Goal: Task Accomplishment & Management: Manage account settings

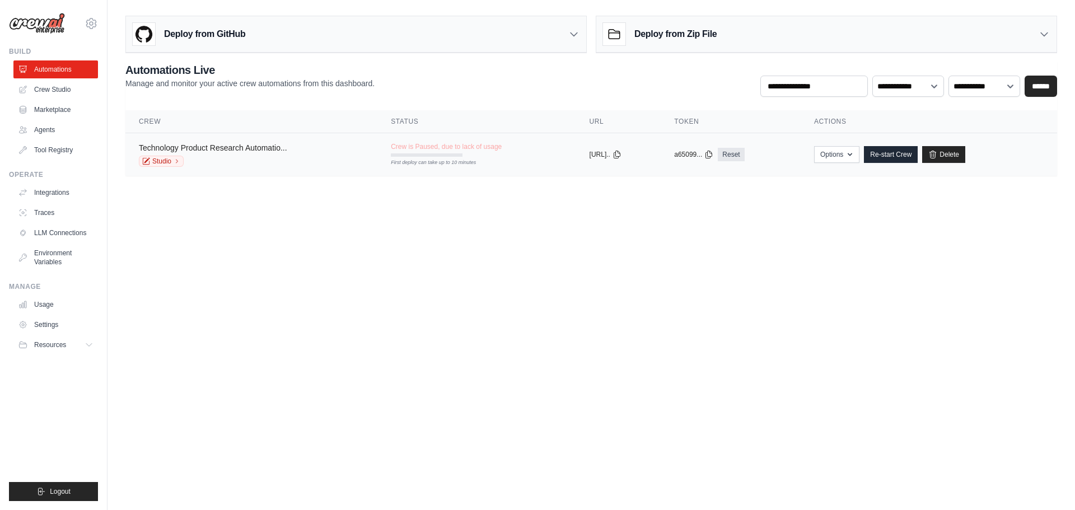
drag, startPoint x: 0, startPoint y: 0, endPoint x: 229, endPoint y: 150, distance: 273.8
click at [229, 150] on link "Technology Product Research Automatio..." at bounding box center [213, 147] width 148 height 9
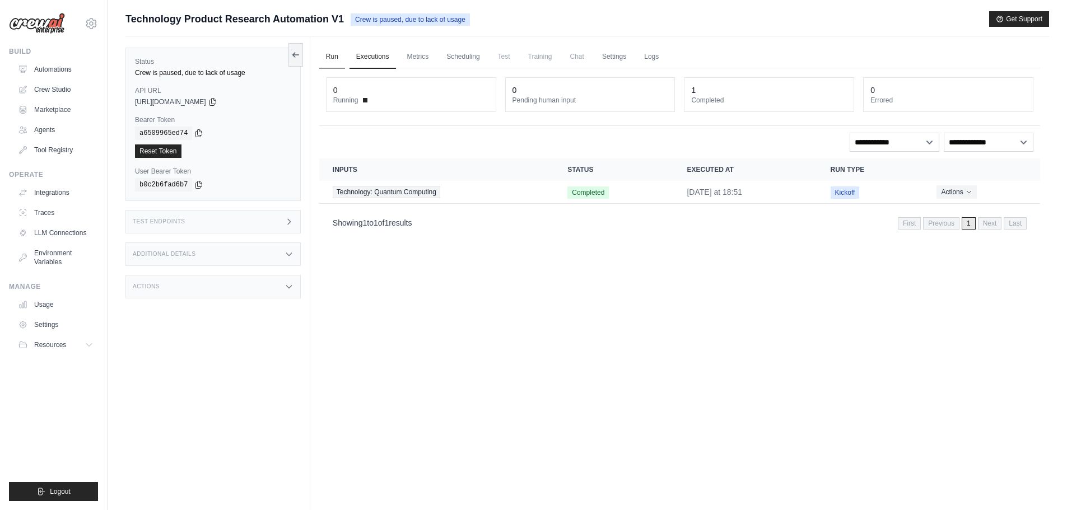
click at [334, 54] on link "Run" at bounding box center [332, 57] width 26 height 24
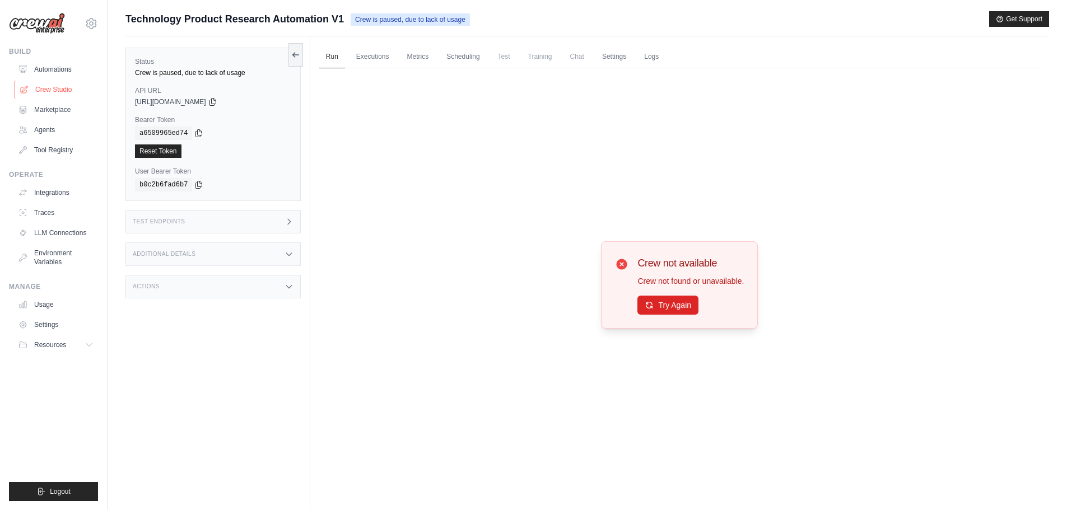
click at [54, 89] on link "Crew Studio" at bounding box center [57, 90] width 85 height 18
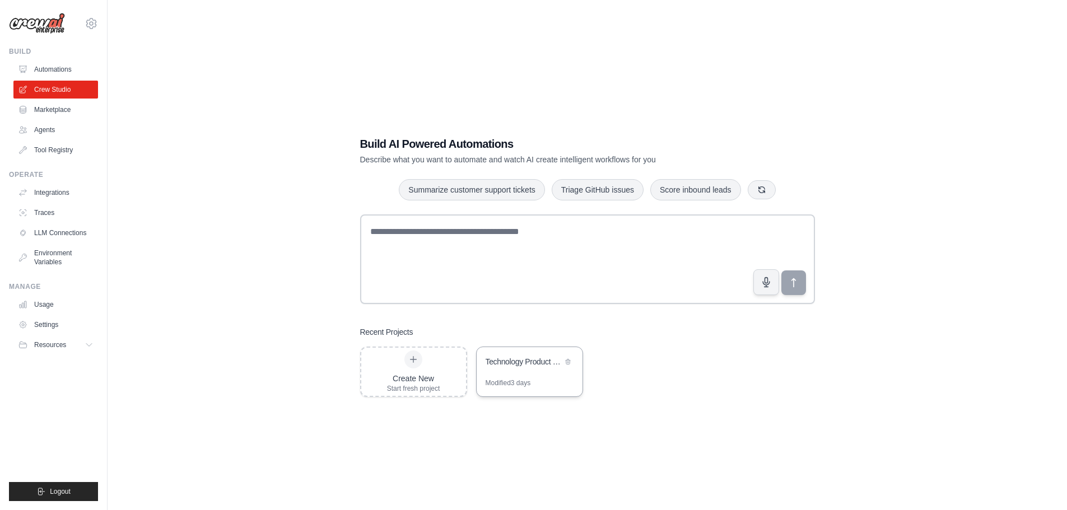
click at [538, 363] on div "Technology Product Research Automation" at bounding box center [523, 361] width 77 height 11
drag, startPoint x: 55, startPoint y: 70, endPoint x: 77, endPoint y: 82, distance: 24.8
click at [55, 70] on link "Automations" at bounding box center [55, 69] width 85 height 18
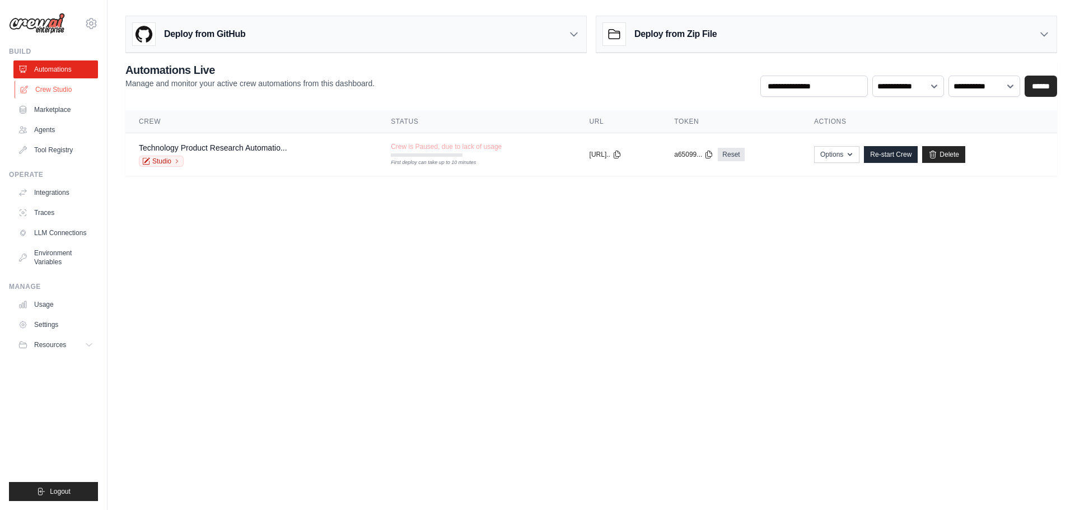
click at [50, 88] on link "Crew Studio" at bounding box center [57, 90] width 85 height 18
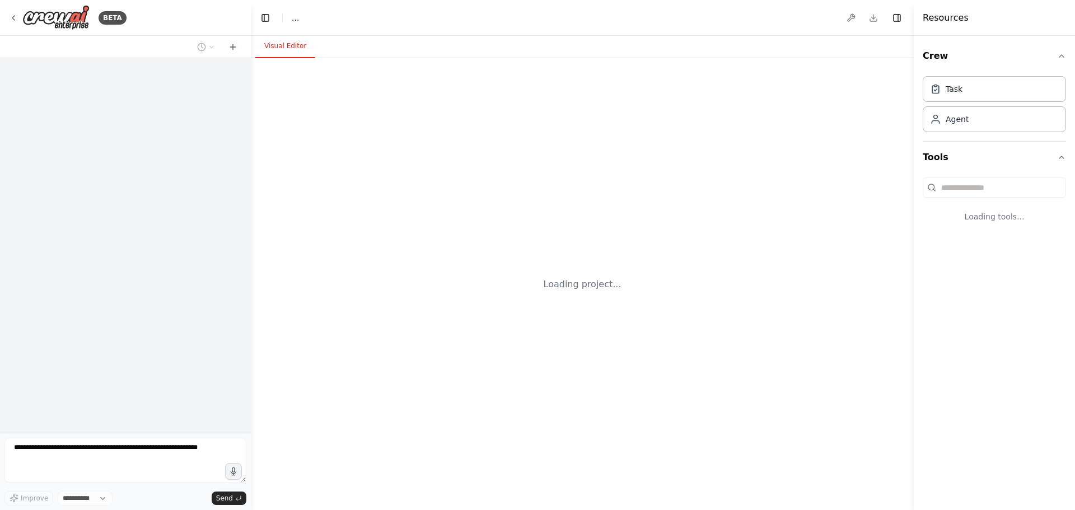
select select "****"
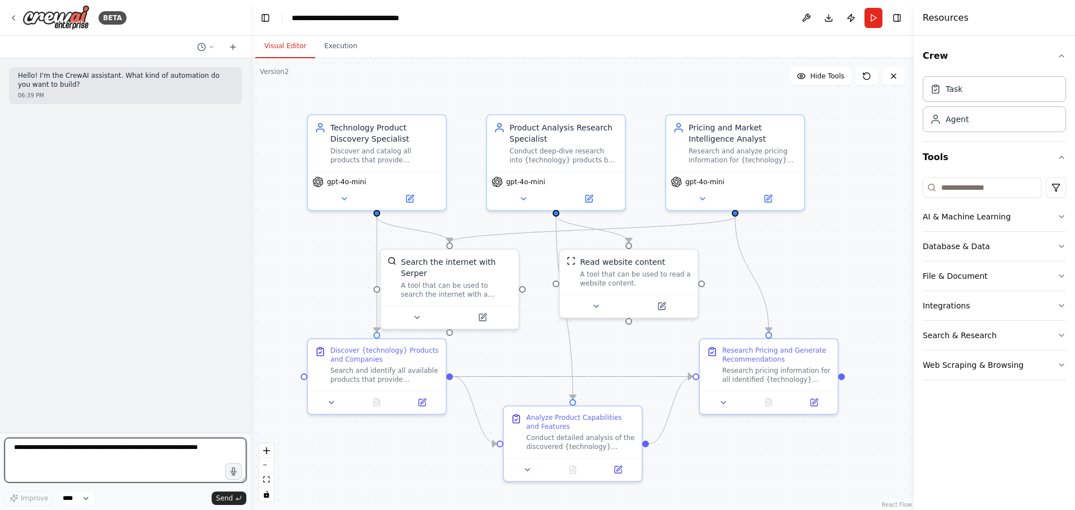
click at [56, 451] on textarea at bounding box center [125, 460] width 242 height 45
click at [40, 16] on img at bounding box center [55, 17] width 67 height 25
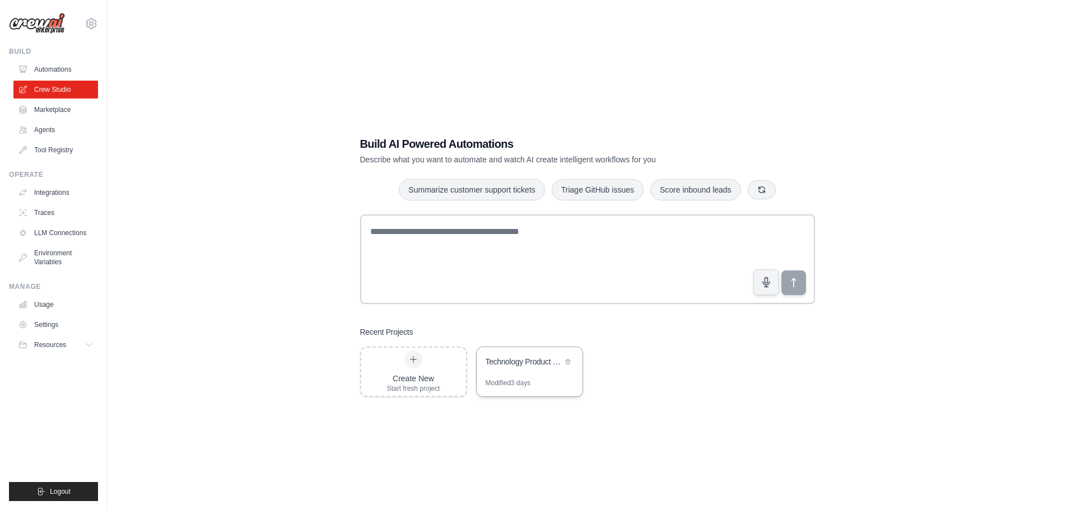
click at [503, 361] on div "Technology Product Research Automation" at bounding box center [523, 361] width 77 height 11
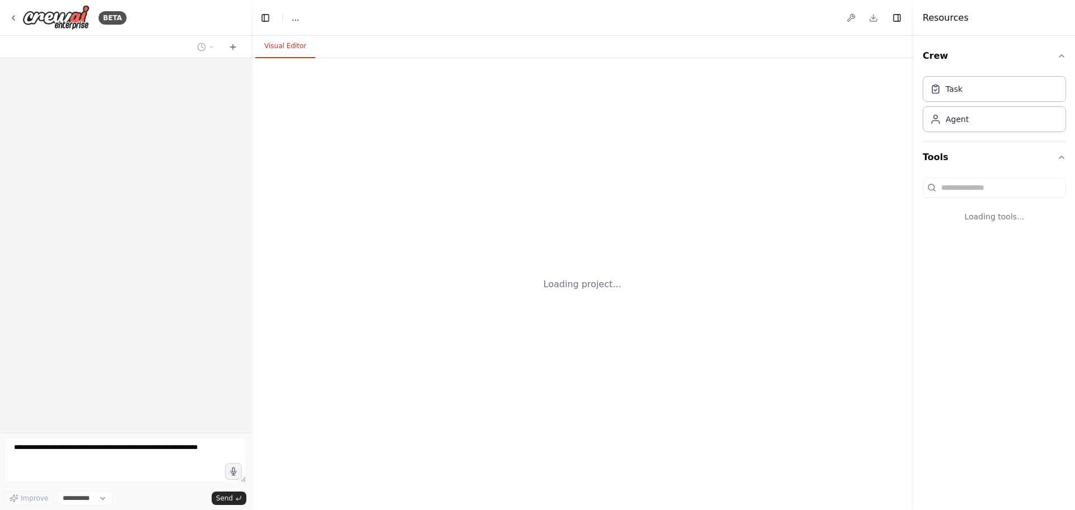
select select "****"
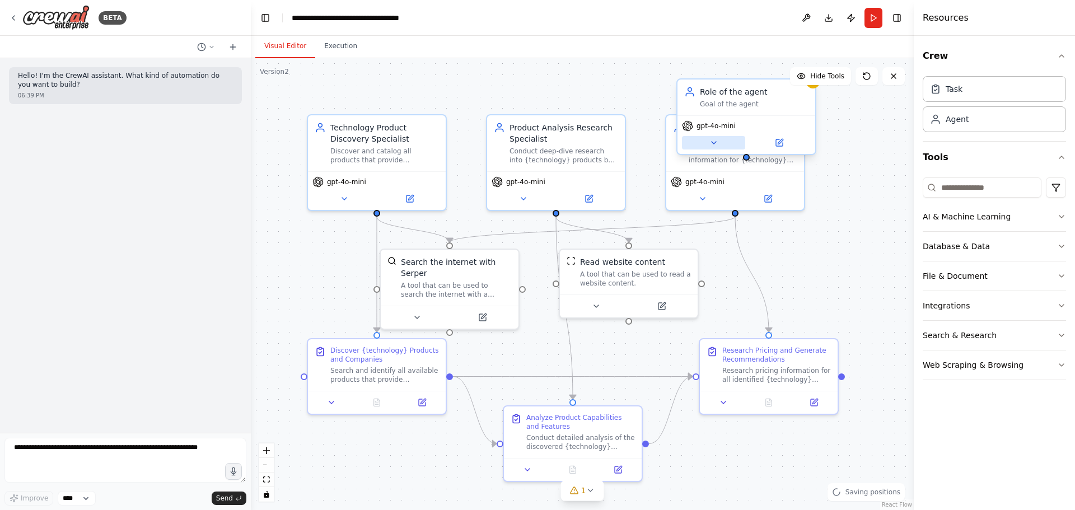
click at [716, 146] on icon at bounding box center [713, 142] width 9 height 9
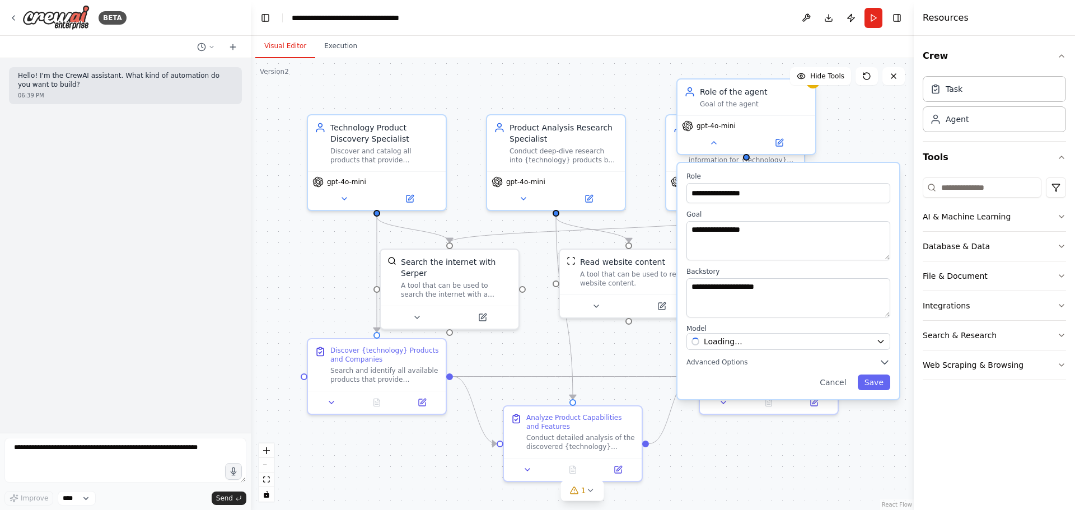
click at [743, 98] on div "Role of the agent Goal of the agent" at bounding box center [754, 97] width 109 height 22
click at [768, 192] on input "**********" at bounding box center [789, 193] width 204 height 20
click at [767, 234] on textarea "**********" at bounding box center [789, 240] width 204 height 39
click at [795, 287] on textarea "**********" at bounding box center [789, 297] width 204 height 39
click at [894, 78] on icon at bounding box center [893, 76] width 9 height 9
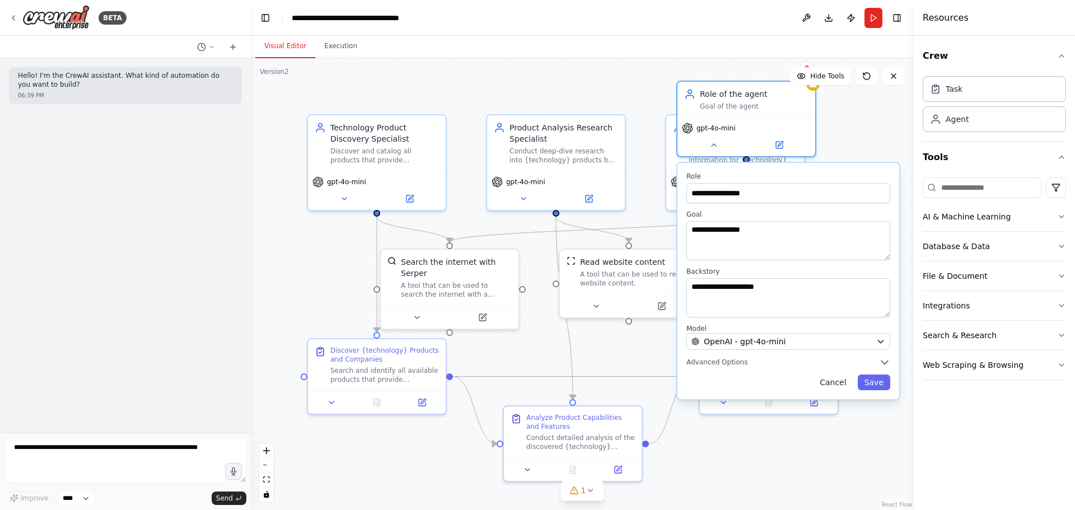
click at [839, 382] on button "Cancel" at bounding box center [833, 383] width 40 height 16
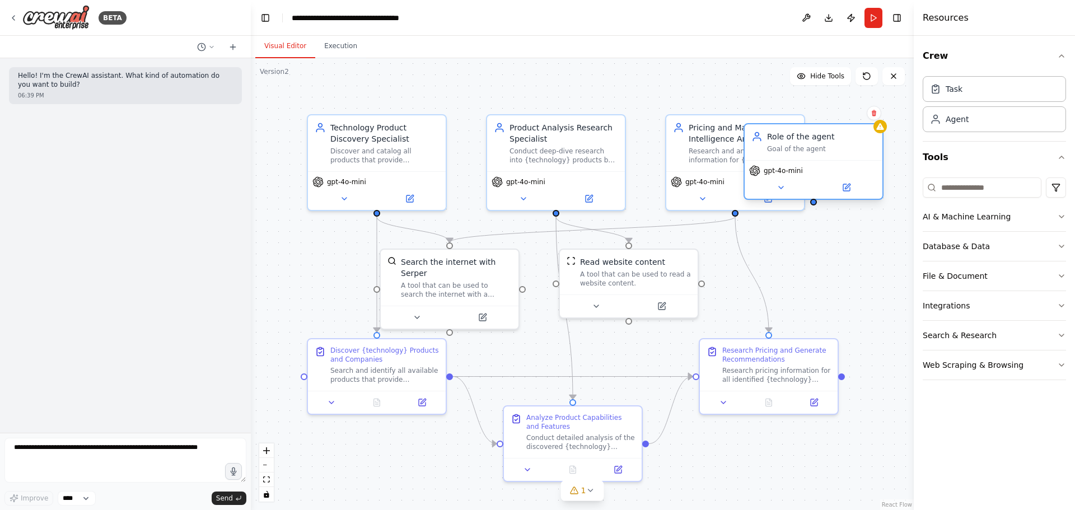
drag, startPoint x: 776, startPoint y: 94, endPoint x: 845, endPoint y: 147, distance: 86.7
click at [845, 142] on div "Role of the agent" at bounding box center [821, 136] width 109 height 11
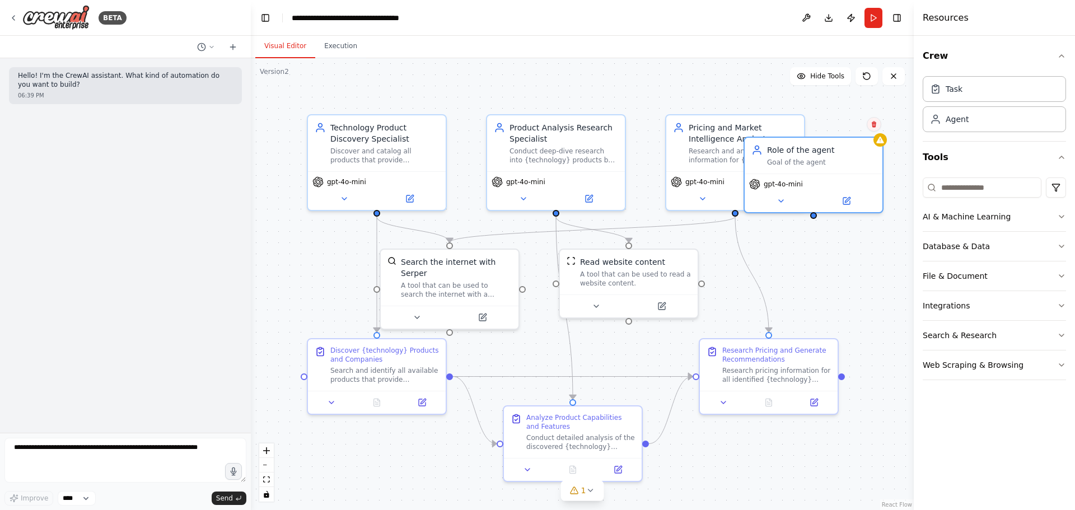
click at [875, 126] on icon at bounding box center [874, 125] width 4 height 6
click at [902, 18] on button "Toggle Right Sidebar" at bounding box center [897, 18] width 16 height 16
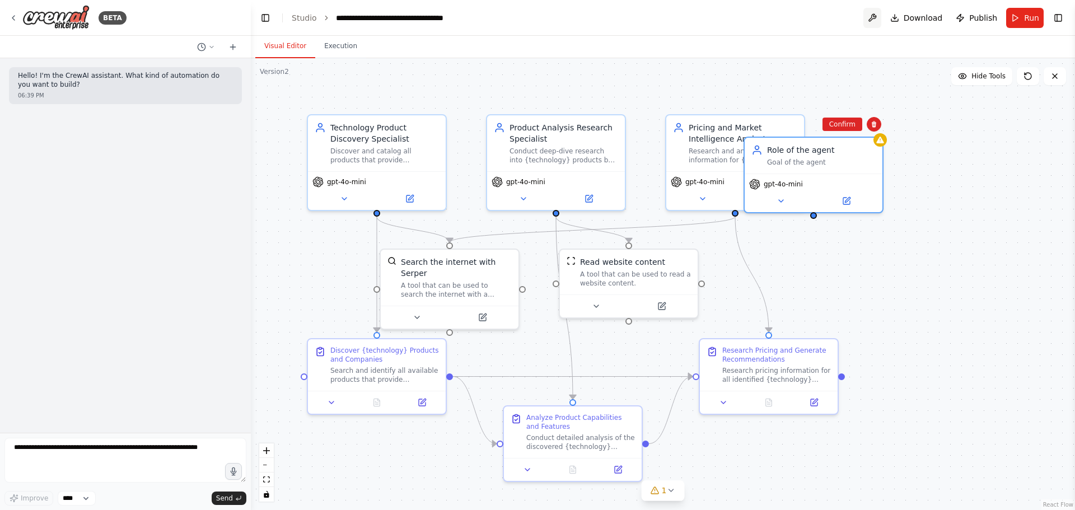
click at [877, 19] on button at bounding box center [872, 18] width 18 height 20
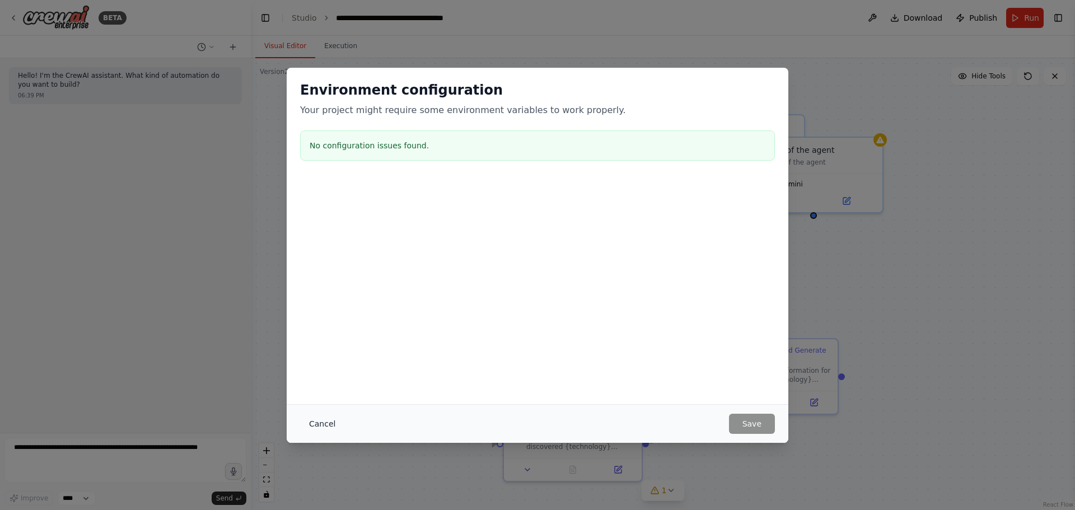
click at [316, 423] on button "Cancel" at bounding box center [322, 424] width 44 height 20
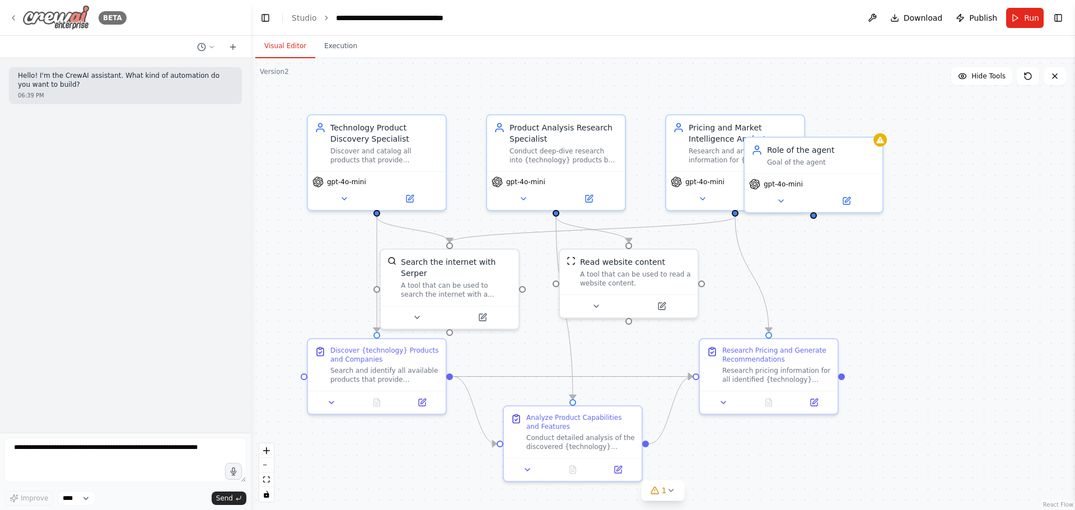
drag, startPoint x: 64, startPoint y: 16, endPoint x: 69, endPoint y: 19, distance: 6.5
click at [66, 16] on img at bounding box center [55, 17] width 67 height 25
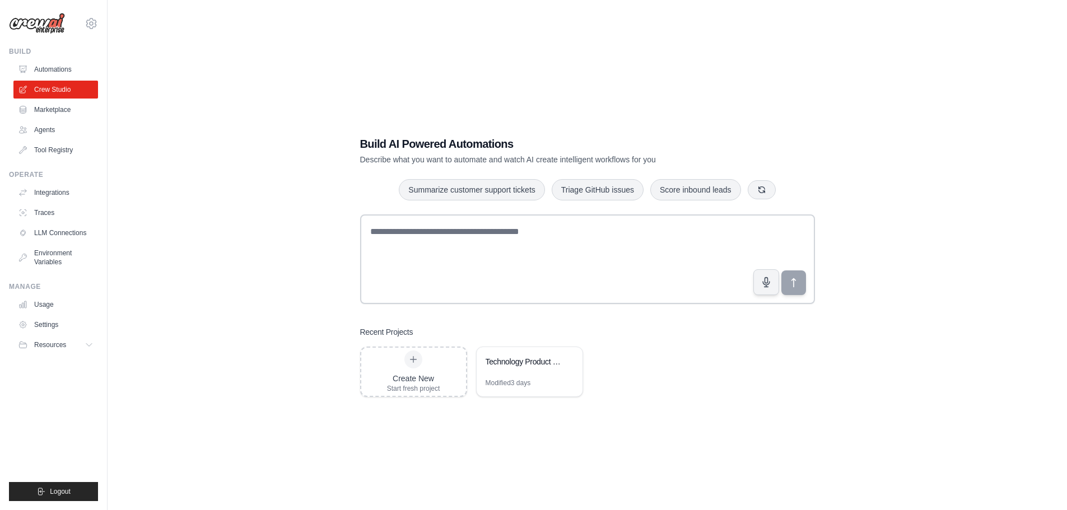
drag, startPoint x: 66, startPoint y: 345, endPoint x: 94, endPoint y: 357, distance: 30.6
click at [66, 345] on span "Resources" at bounding box center [50, 344] width 32 height 9
click at [48, 323] on link "Settings" at bounding box center [57, 325] width 85 height 18
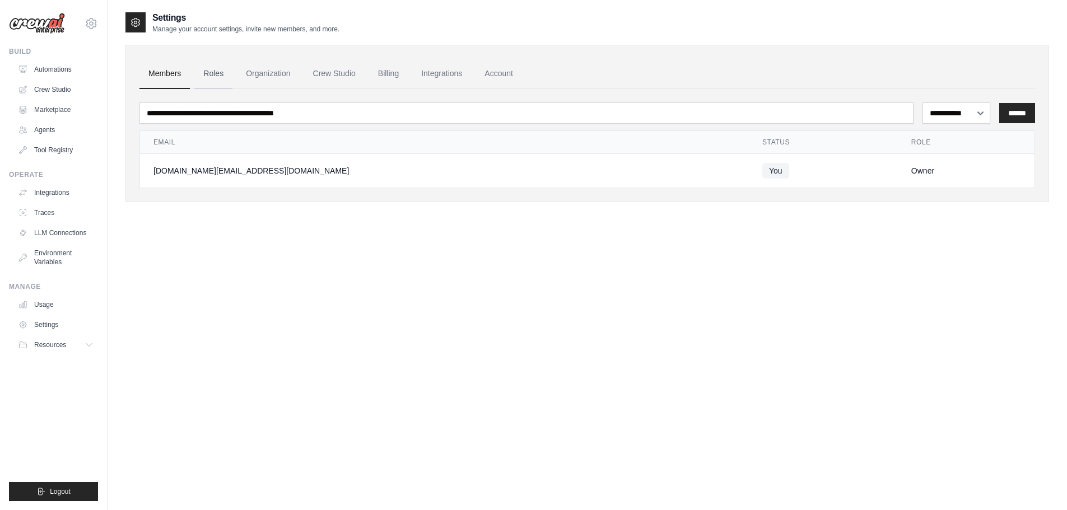
click at [212, 76] on link "Roles" at bounding box center [213, 74] width 38 height 30
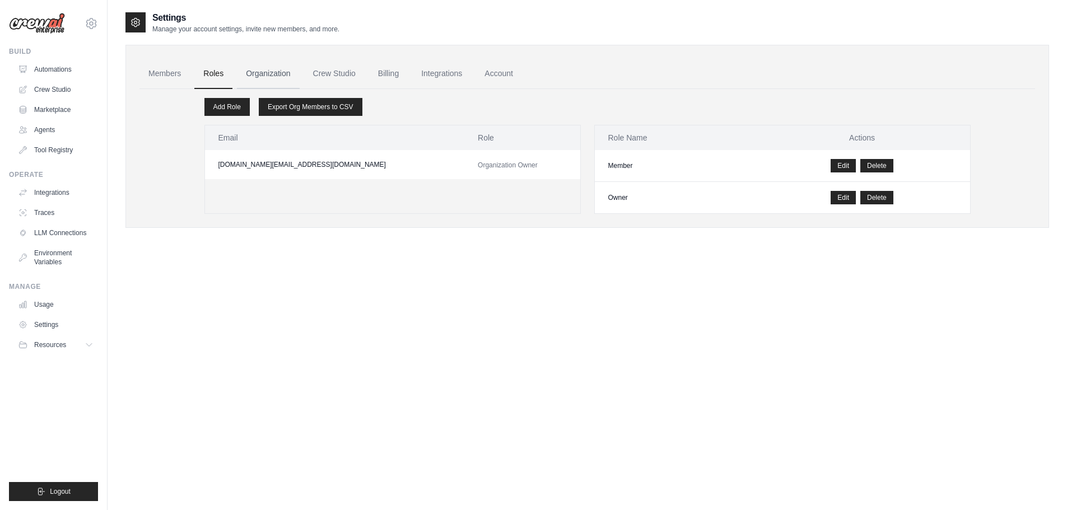
click at [277, 73] on link "Organization" at bounding box center [268, 74] width 62 height 30
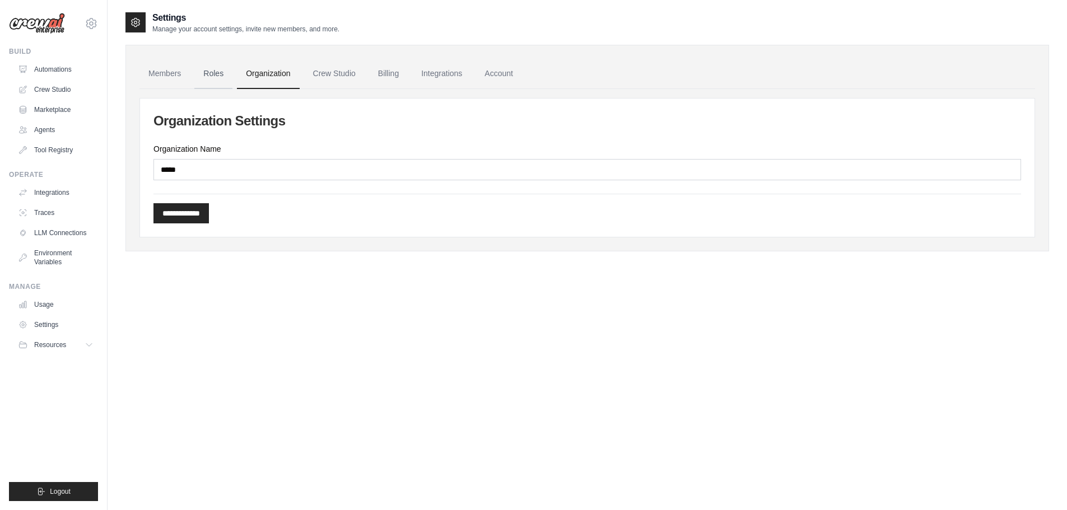
click at [213, 71] on link "Roles" at bounding box center [213, 74] width 38 height 30
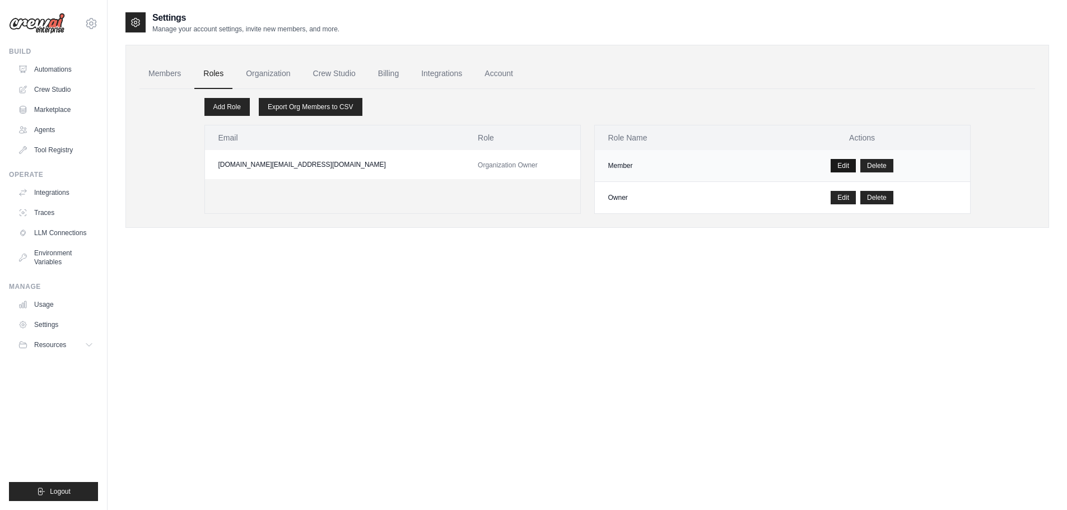
click at [846, 164] on link "Edit" at bounding box center [842, 165] width 25 height 13
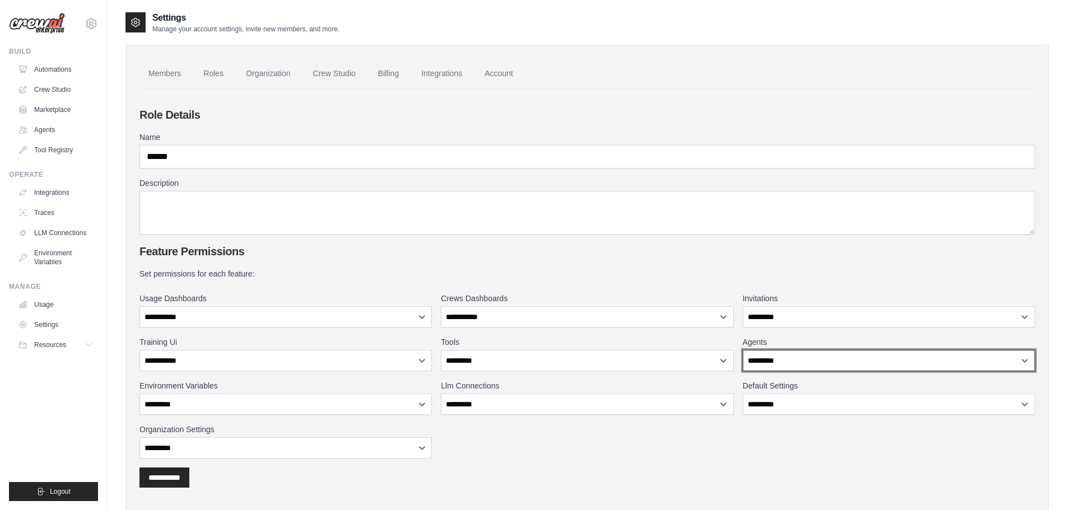
click at [813, 360] on select "**********" at bounding box center [889, 360] width 292 height 21
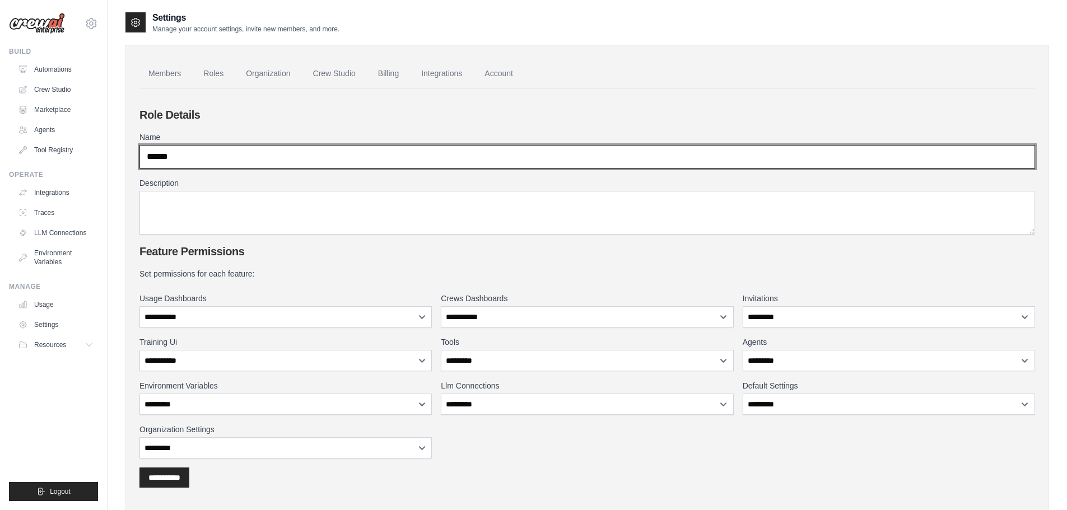
drag, startPoint x: 204, startPoint y: 161, endPoint x: 123, endPoint y: 160, distance: 80.6
click at [123, 160] on div "Settings Manage your account settings, invite new members, and more. Members Ro…" at bounding box center [587, 278] width 959 height 535
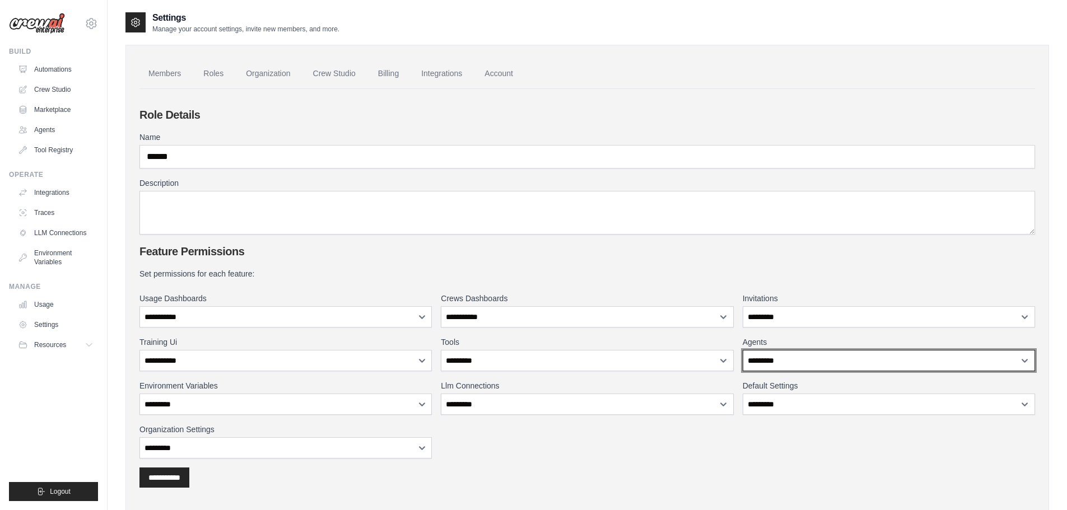
click at [778, 354] on select "**********" at bounding box center [889, 360] width 292 height 21
drag, startPoint x: 683, startPoint y: 479, endPoint x: 763, endPoint y: 451, distance: 84.3
click at [690, 474] on div "**********" at bounding box center [586, 478] width 895 height 20
click at [553, 438] on div "**********" at bounding box center [586, 363] width 895 height 190
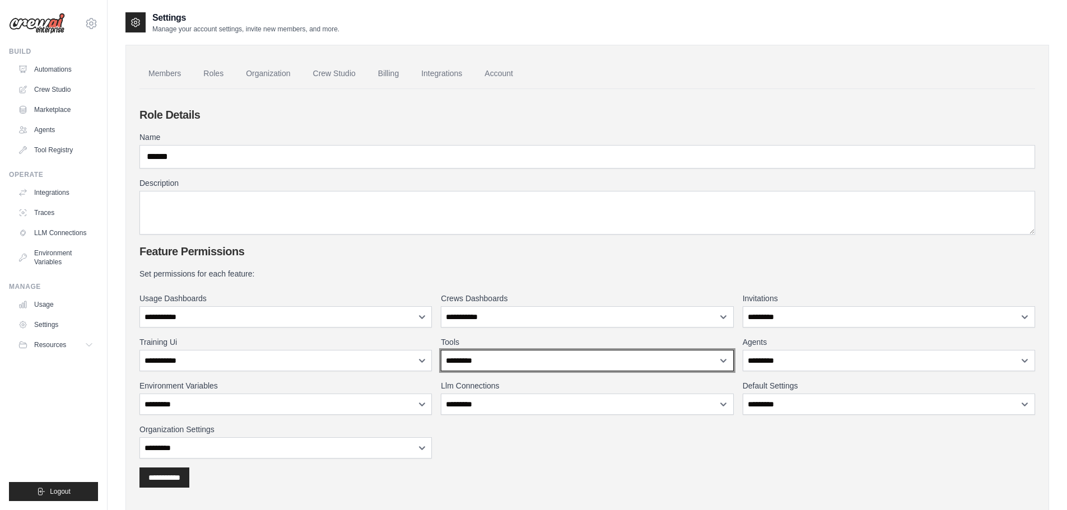
drag, startPoint x: 516, startPoint y: 355, endPoint x: 538, endPoint y: 370, distance: 26.6
click at [516, 355] on select "**********" at bounding box center [587, 360] width 292 height 21
click at [502, 268] on legend "Set permissions for each feature:" at bounding box center [586, 273] width 895 height 11
click at [501, 360] on select "**********" at bounding box center [587, 360] width 292 height 21
drag, startPoint x: 45, startPoint y: 150, endPoint x: 72, endPoint y: 152, distance: 27.5
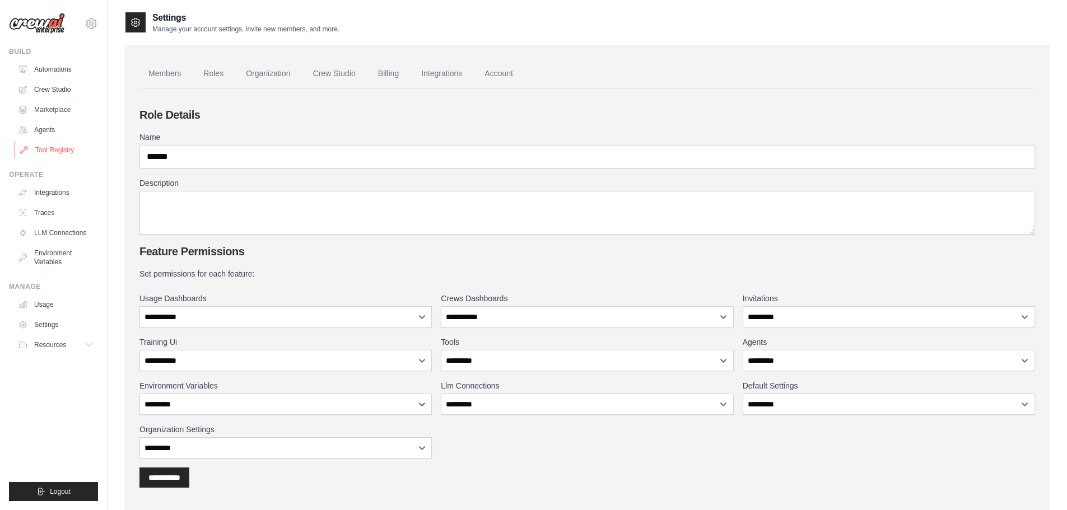
click at [45, 150] on link "Tool Registry" at bounding box center [57, 150] width 85 height 18
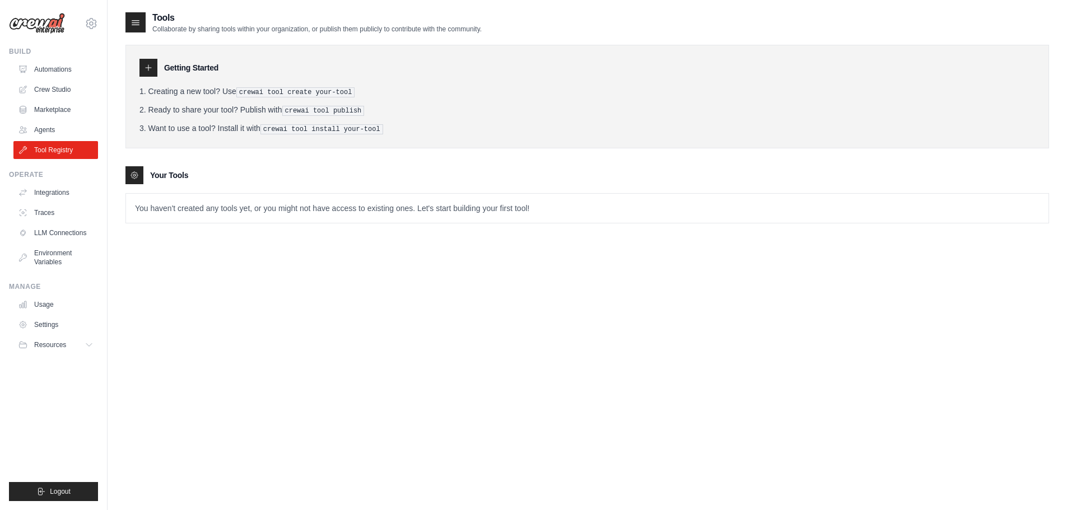
click at [146, 68] on icon at bounding box center [149, 68] width 6 height 6
click at [136, 173] on icon at bounding box center [134, 175] width 9 height 9
click at [50, 125] on link "Agents" at bounding box center [57, 130] width 85 height 18
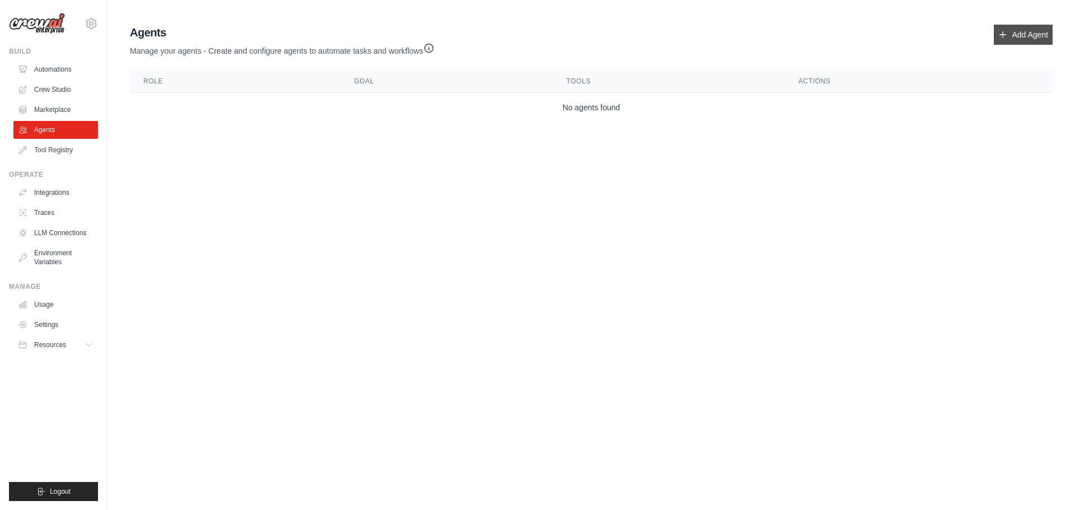
click at [1025, 34] on link "Add Agent" at bounding box center [1023, 35] width 59 height 20
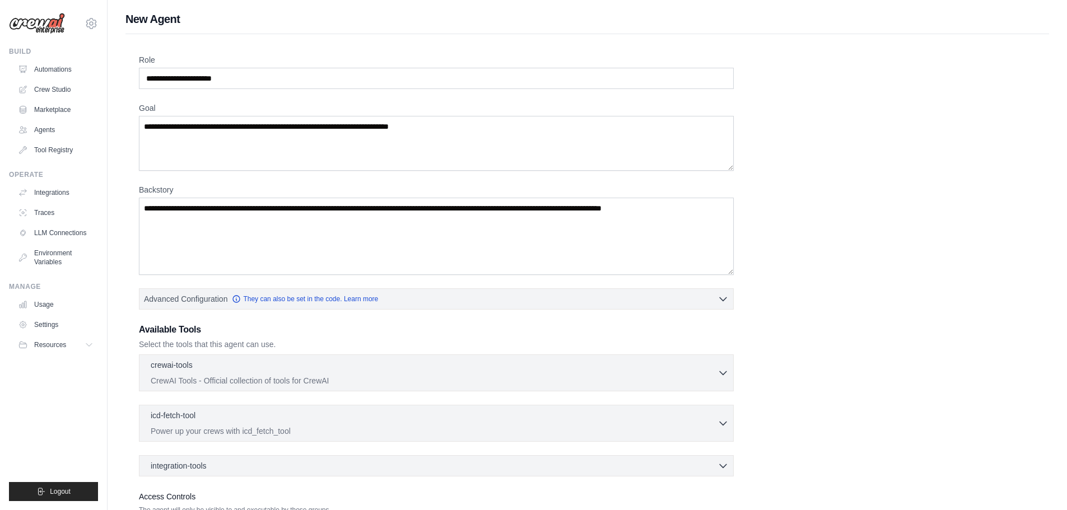
scroll to position [91, 0]
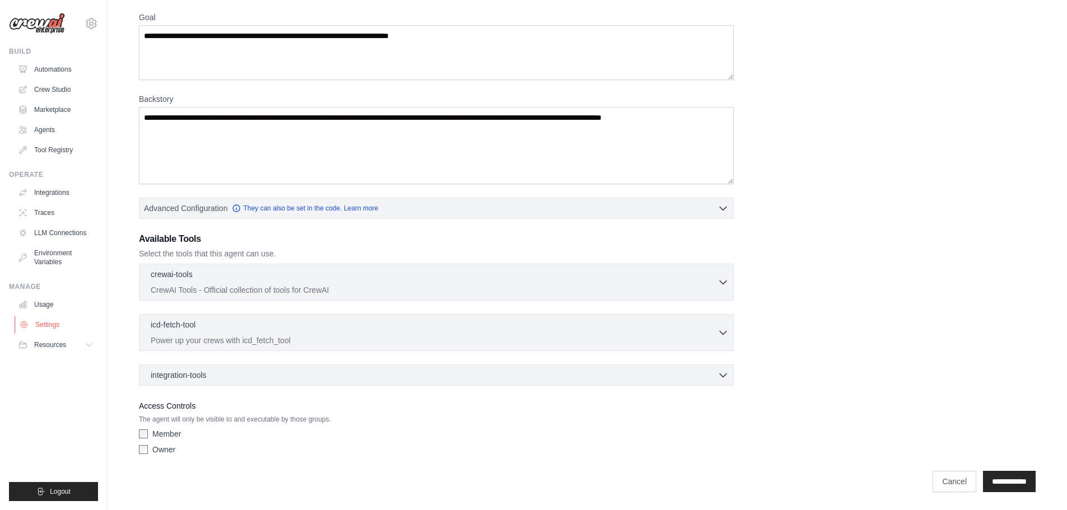
click at [52, 320] on link "Settings" at bounding box center [57, 325] width 85 height 18
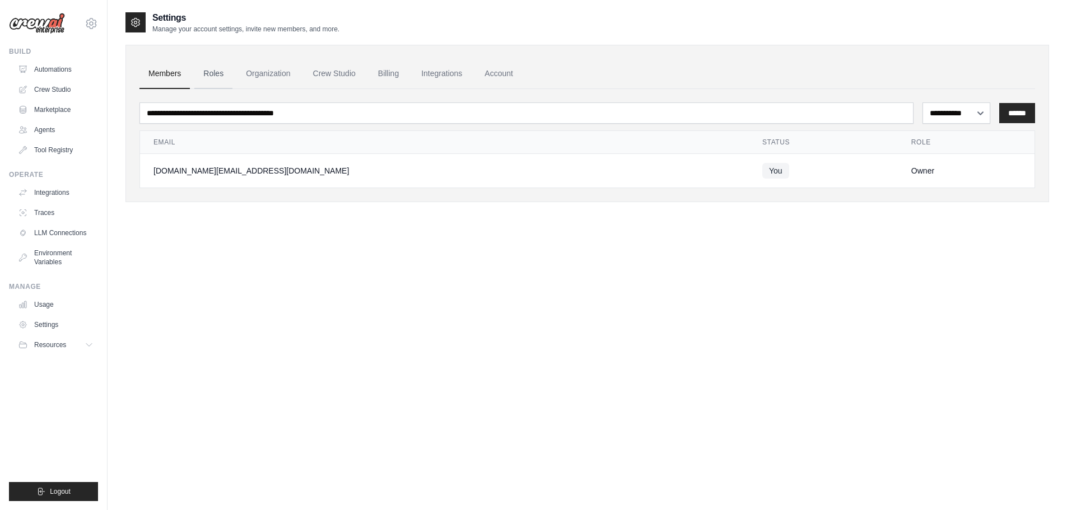
click at [226, 73] on link "Roles" at bounding box center [213, 74] width 38 height 30
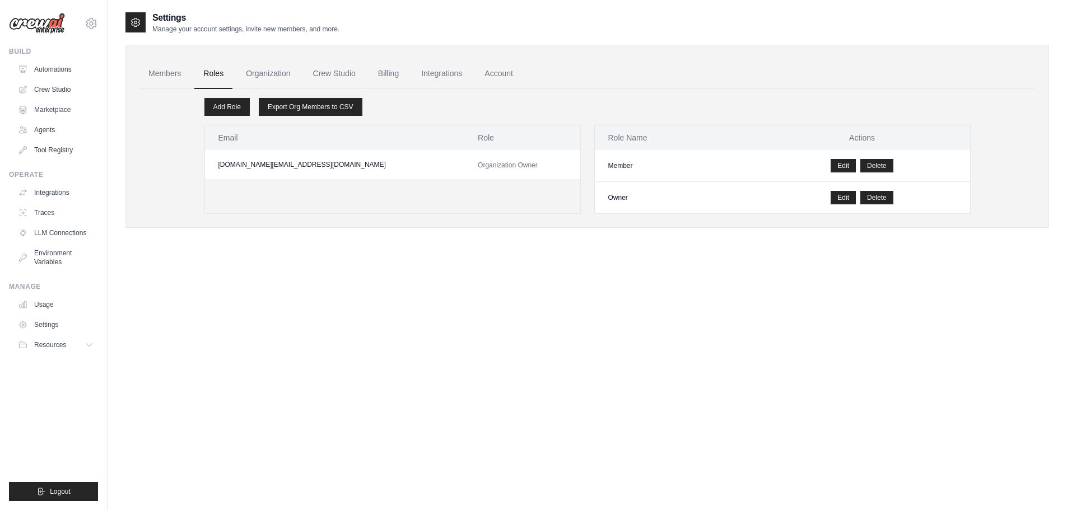
click at [744, 225] on div "Members Roles Organization Crew Studio Billing Integrations Account Add Role Ex…" at bounding box center [586, 136] width 923 height 183
click at [266, 73] on link "Organization" at bounding box center [268, 74] width 62 height 30
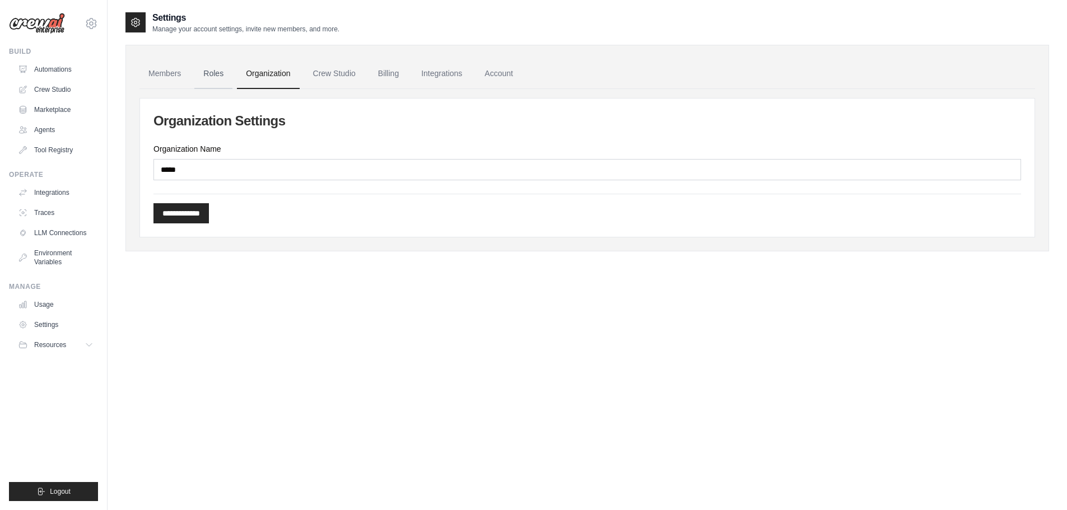
click at [213, 74] on link "Roles" at bounding box center [213, 74] width 38 height 30
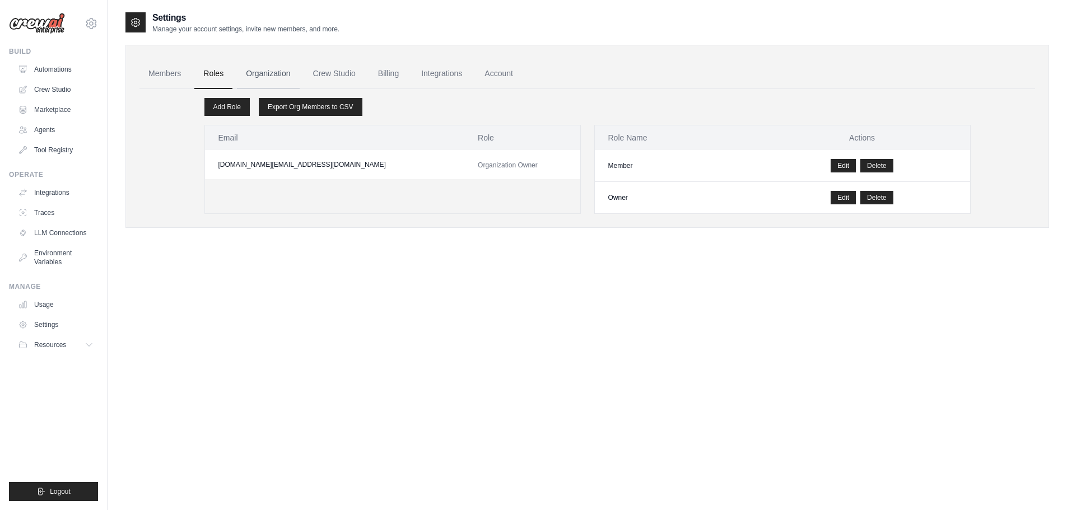
click at [264, 77] on link "Organization" at bounding box center [268, 74] width 62 height 30
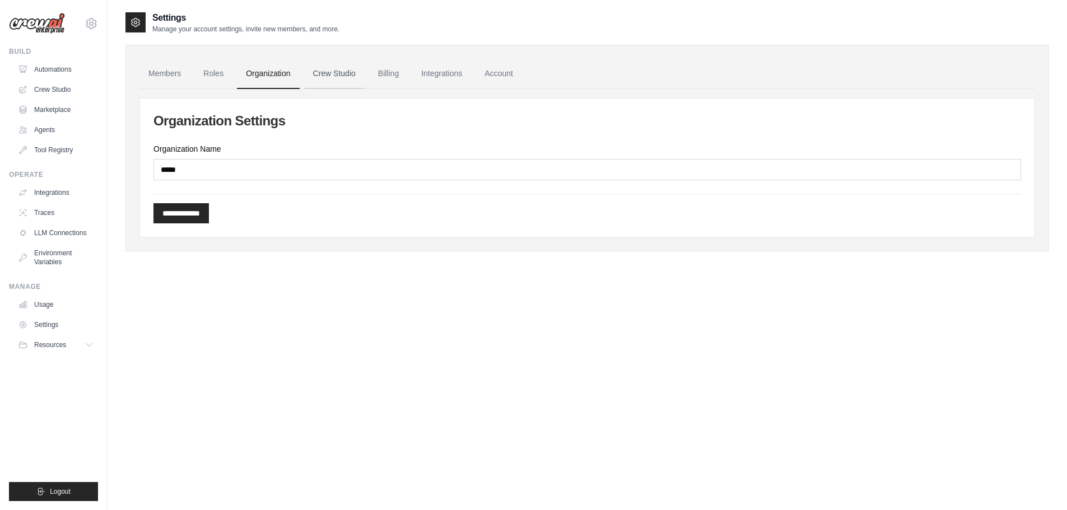
click at [319, 68] on link "Crew Studio" at bounding box center [334, 74] width 60 height 30
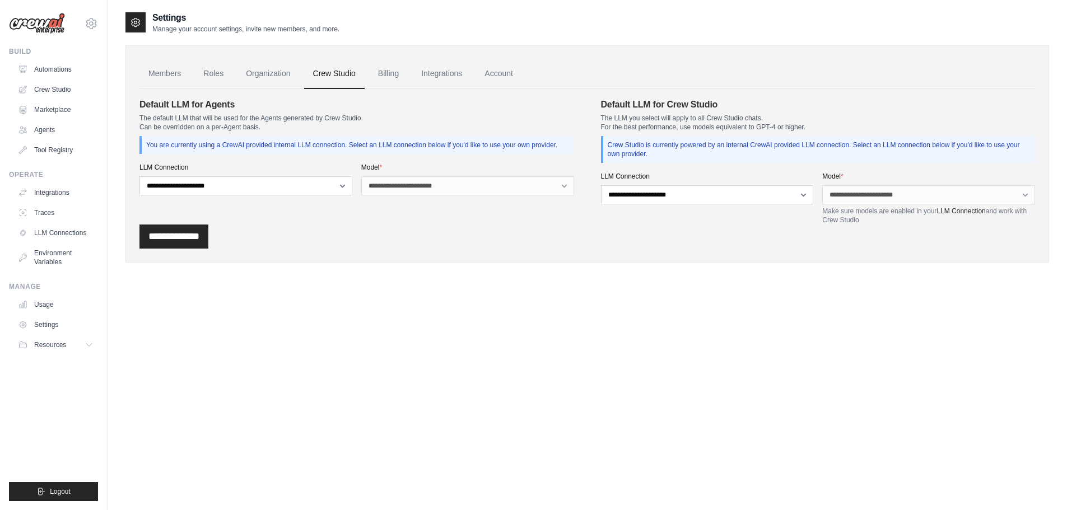
click at [46, 27] on img at bounding box center [37, 23] width 56 height 21
click at [51, 69] on link "Automations" at bounding box center [57, 69] width 85 height 18
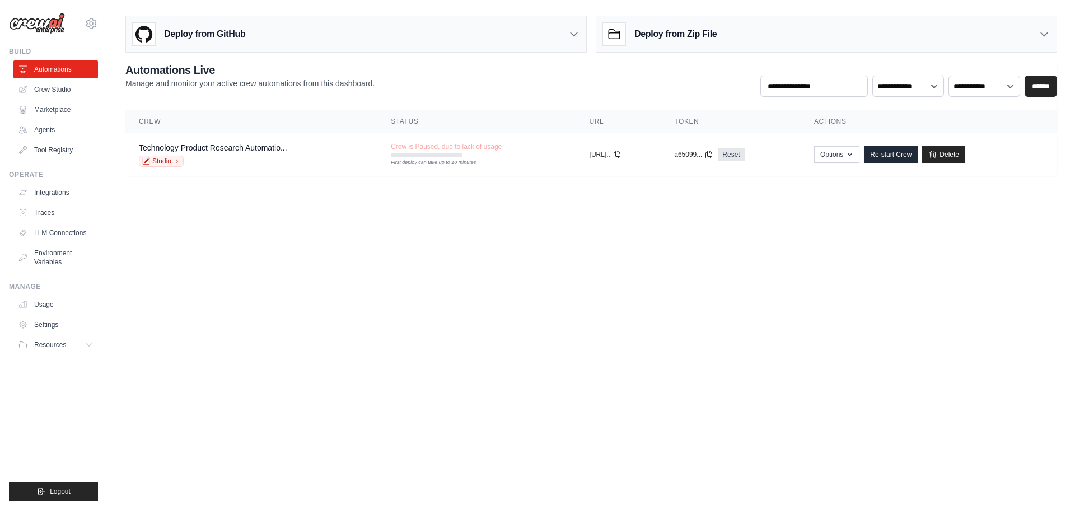
click at [376, 260] on body "venkatta.dev@gmail.com Settings Build Automations Crew Studio" at bounding box center [537, 255] width 1075 height 510
click at [855, 153] on button "Options" at bounding box center [836, 154] width 45 height 17
click at [900, 270] on body "venkatta.dev@gmail.com Settings Build Automations Crew Studio" at bounding box center [537, 255] width 1075 height 510
click at [881, 265] on body "venkatta.dev@gmail.com Settings Build Automations Crew Studio" at bounding box center [537, 255] width 1075 height 510
click at [856, 153] on button "Options" at bounding box center [836, 154] width 45 height 17
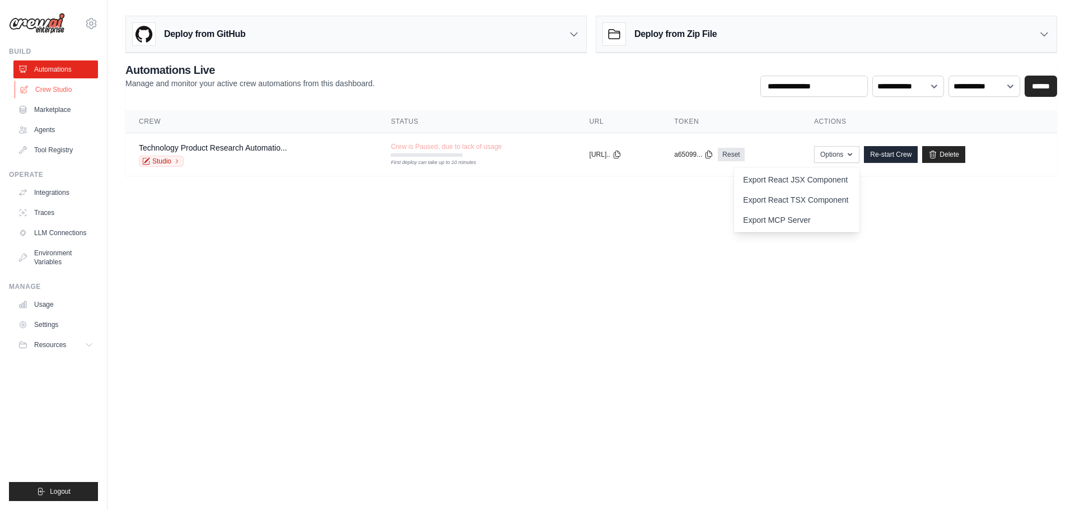
click at [53, 84] on link "Crew Studio" at bounding box center [57, 90] width 85 height 18
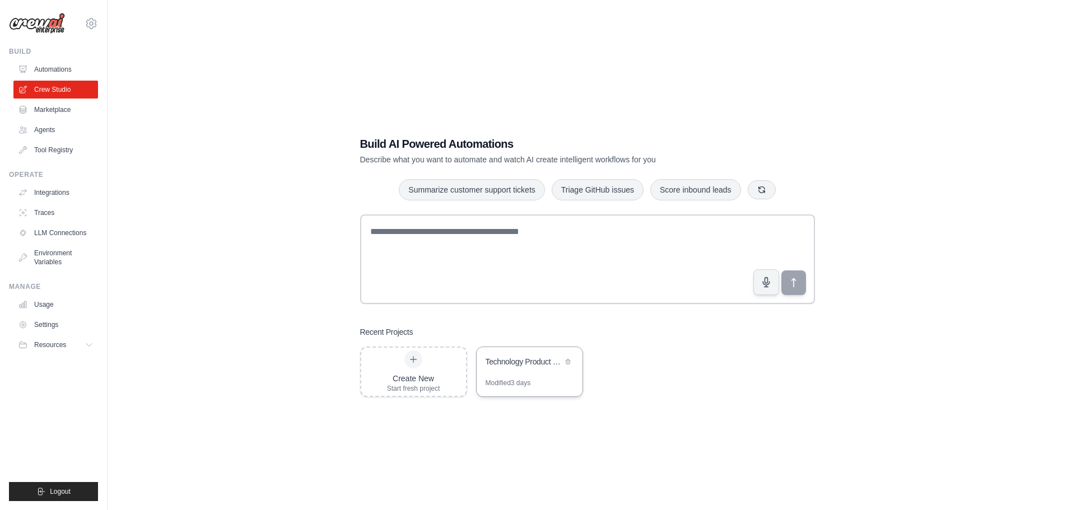
click at [501, 359] on div "Technology Product Research Automation" at bounding box center [523, 361] width 77 height 11
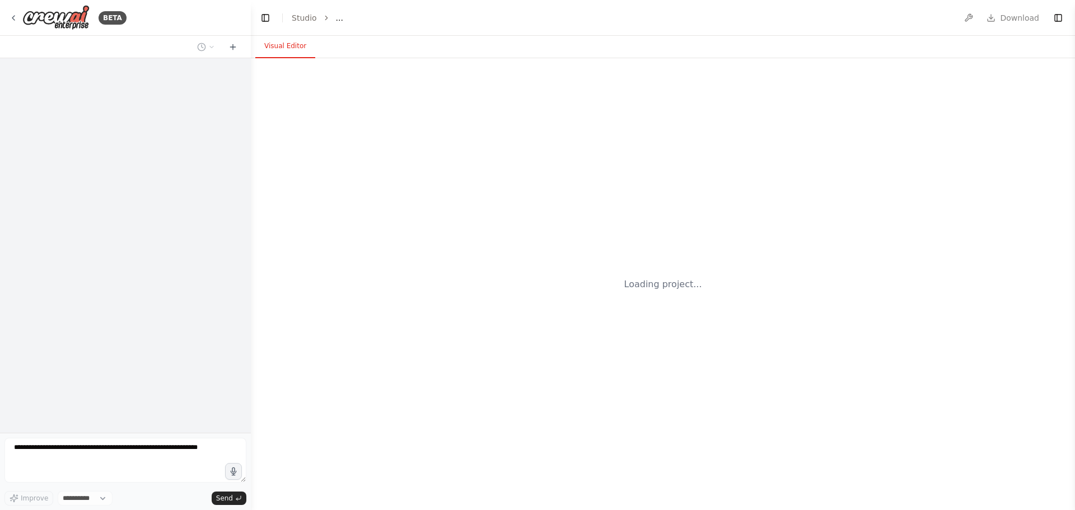
select select "****"
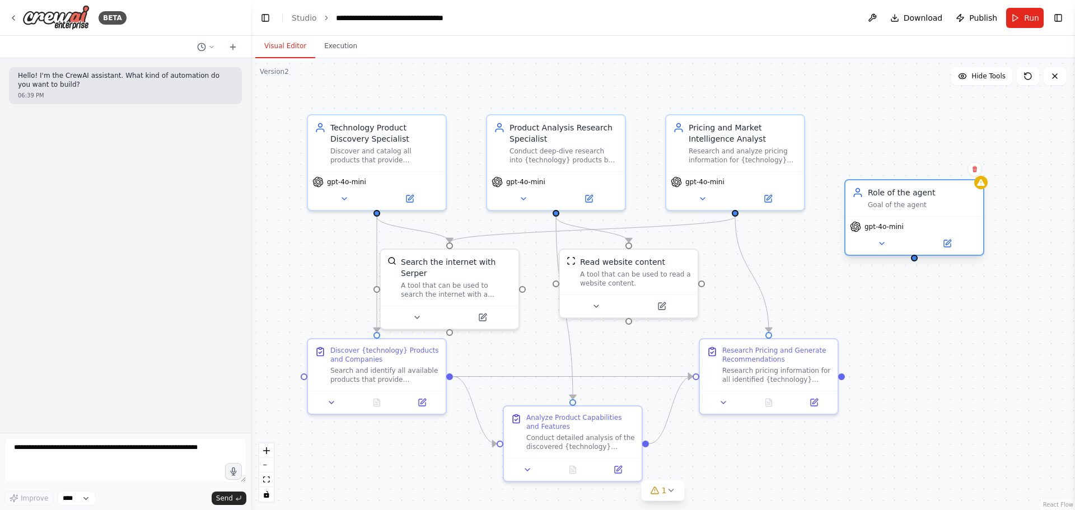
drag, startPoint x: 837, startPoint y: 149, endPoint x: 939, endPoint y: 189, distance: 110.1
click at [939, 189] on div "Role of the agent" at bounding box center [922, 192] width 109 height 11
click at [977, 167] on icon at bounding box center [975, 169] width 4 height 6
click at [973, 169] on icon at bounding box center [975, 169] width 4 height 6
click at [975, 169] on icon at bounding box center [975, 169] width 4 height 6
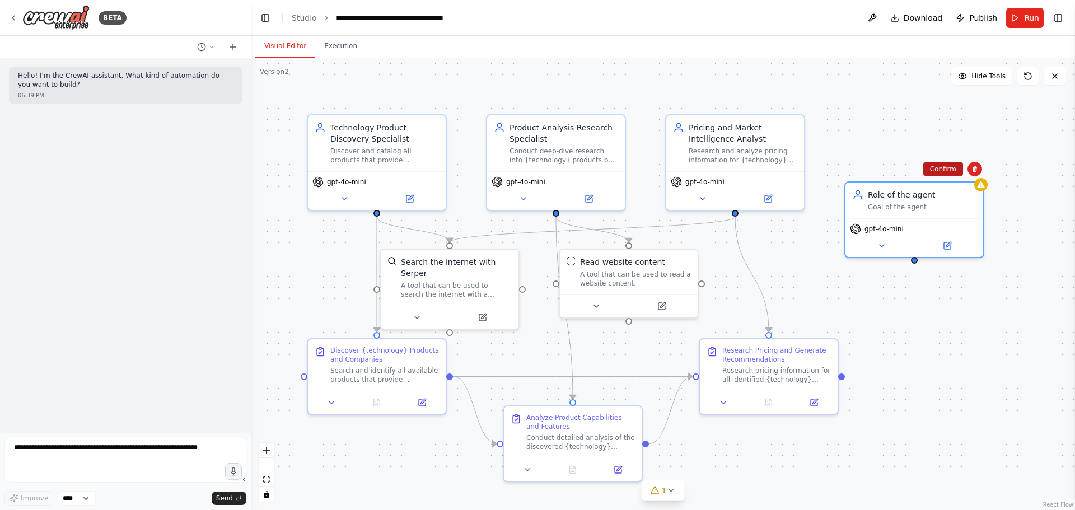
click at [939, 170] on button "Confirm" at bounding box center [943, 168] width 40 height 13
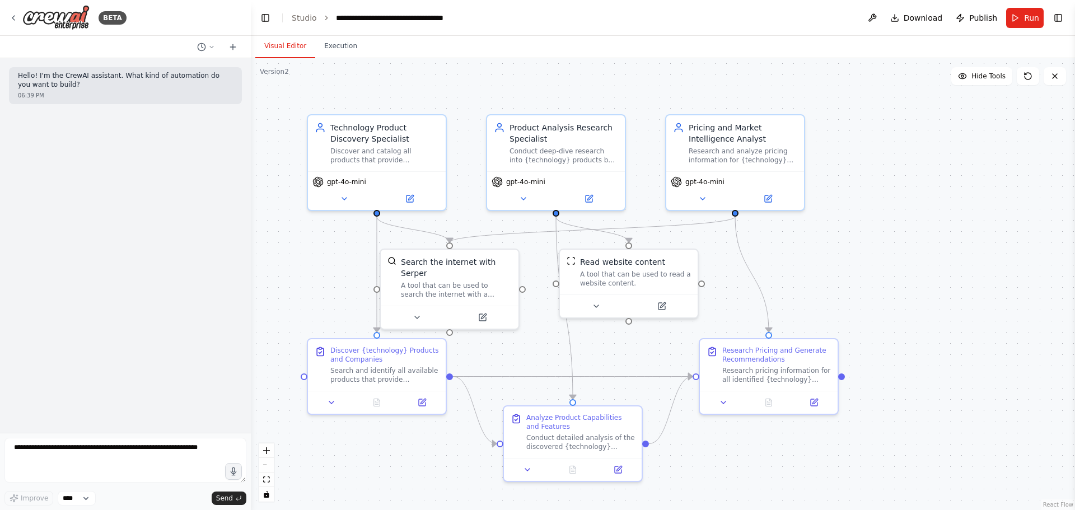
click at [945, 181] on div ".deletable-edge-delete-btn { width: 20px; height: 20px; border: 0px solid #ffff…" at bounding box center [663, 284] width 824 height 452
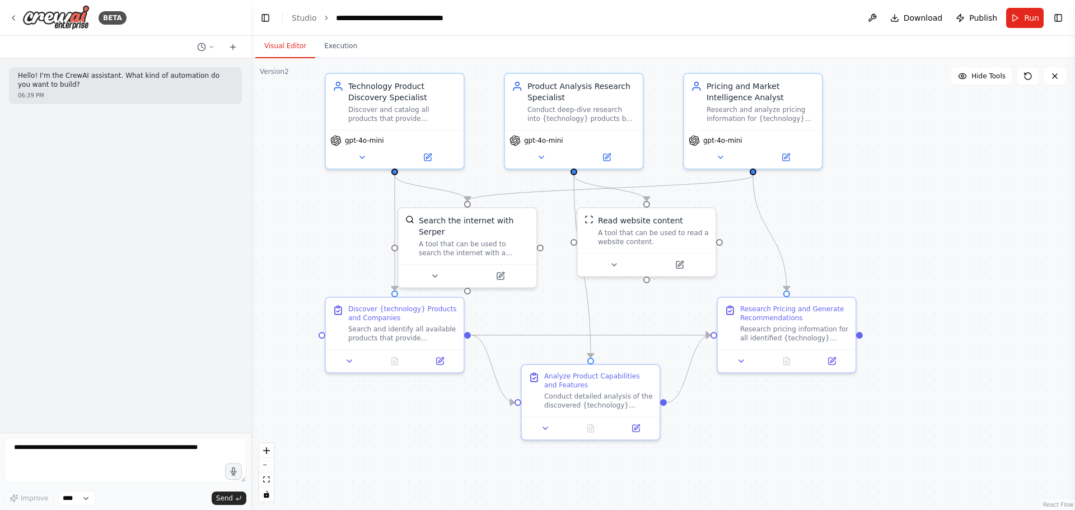
drag, startPoint x: 919, startPoint y: 291, endPoint x: 919, endPoint y: 228, distance: 62.2
click at [919, 228] on div ".deletable-edge-delete-btn { width: 20px; height: 20px; border: 0px solid #ffff…" at bounding box center [663, 284] width 824 height 452
click at [335, 49] on button "Execution" at bounding box center [340, 47] width 51 height 24
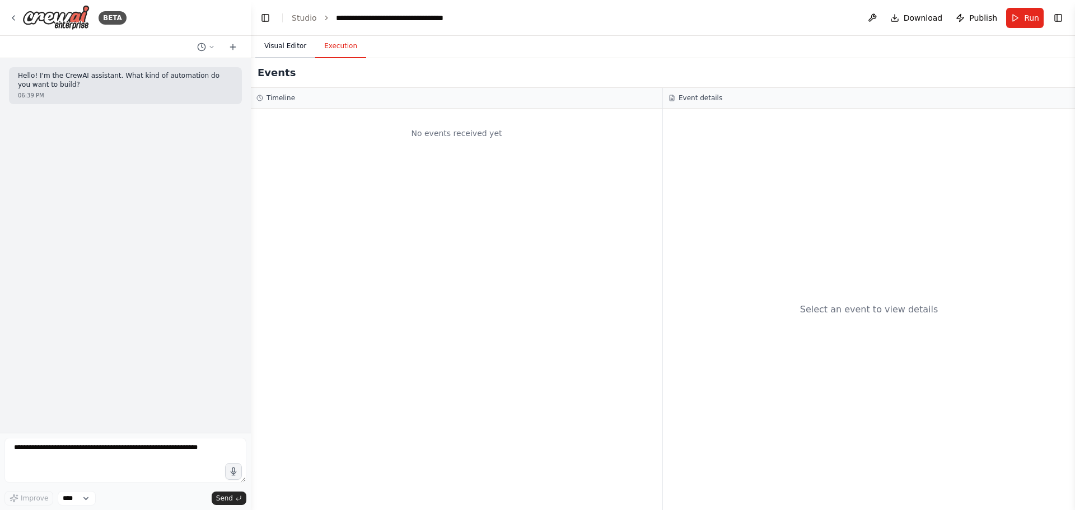
click at [262, 49] on button "Visual Editor" at bounding box center [285, 47] width 60 height 24
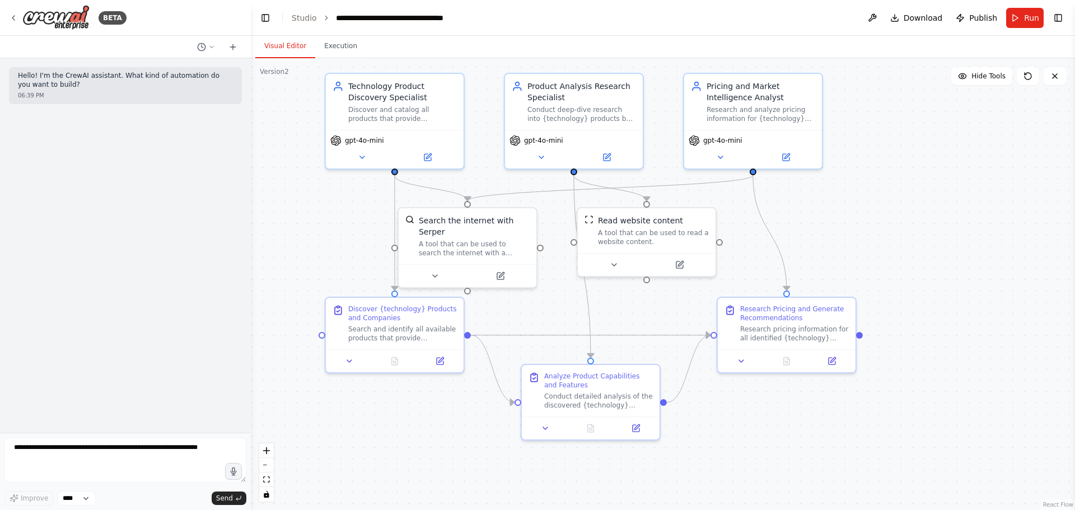
click at [972, 177] on div ".deletable-edge-delete-btn { width: 20px; height: 20px; border: 0px solid #ffff…" at bounding box center [663, 284] width 824 height 452
click at [1058, 81] on button at bounding box center [1055, 76] width 22 height 18
click at [1052, 76] on icon at bounding box center [1055, 76] width 9 height 9
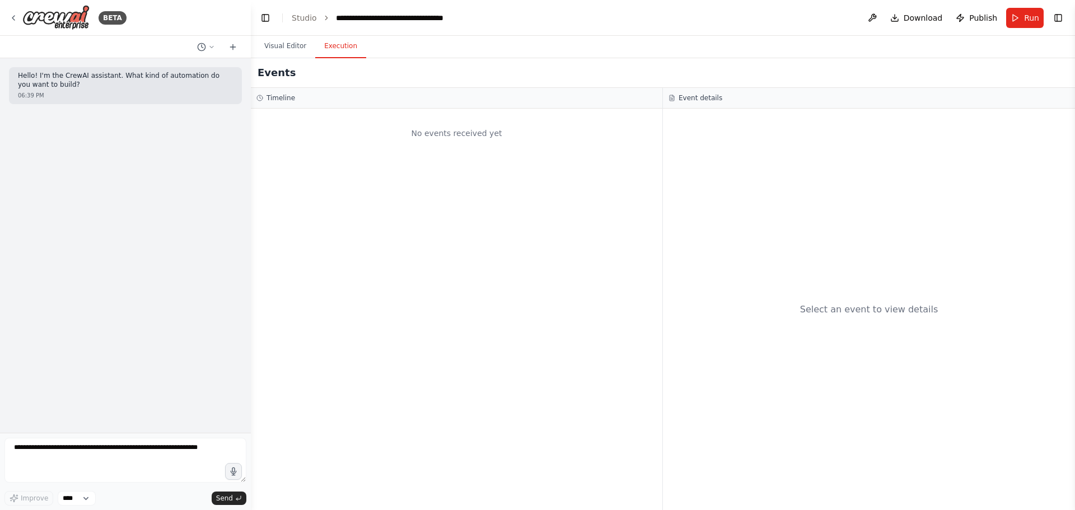
click at [337, 47] on button "Execution" at bounding box center [340, 47] width 51 height 24
click at [268, 46] on button "Visual Editor" at bounding box center [285, 47] width 60 height 24
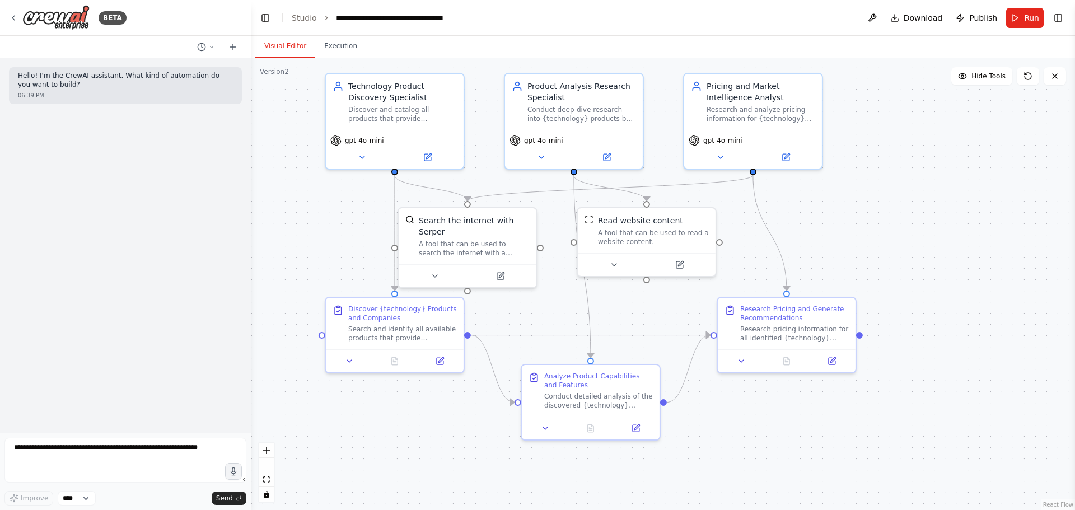
click at [899, 153] on div ".deletable-edge-delete-btn { width: 20px; height: 20px; border: 0px solid #ffff…" at bounding box center [663, 284] width 824 height 452
click at [904, 176] on div ".deletable-edge-delete-btn { width: 20px; height: 20px; border: 0px solid #ffff…" at bounding box center [663, 284] width 824 height 452
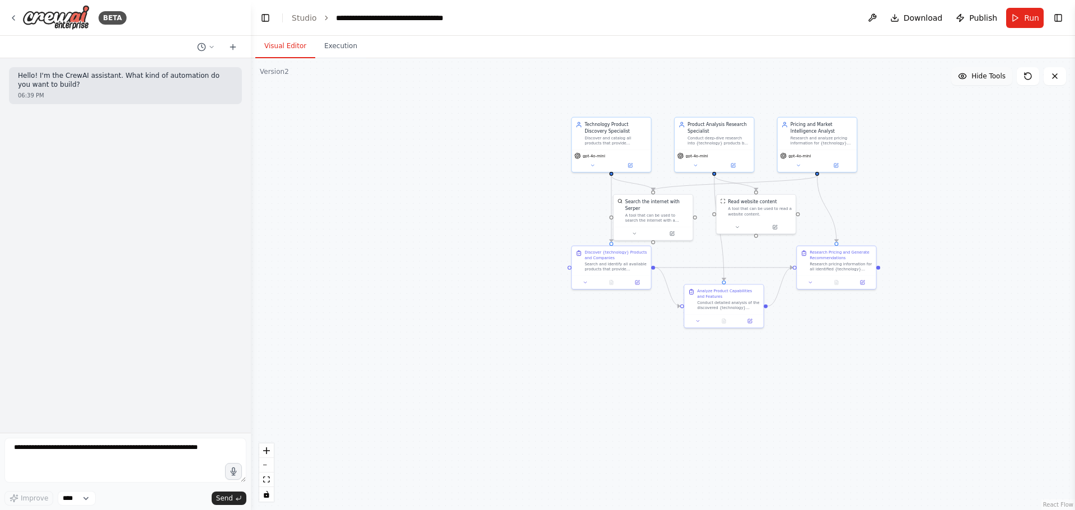
click at [994, 78] on span "Hide Tools" at bounding box center [989, 76] width 34 height 9
click at [993, 78] on span "Show Tools" at bounding box center [987, 76] width 37 height 9
click at [993, 78] on span "Hide Tools" at bounding box center [989, 76] width 34 height 9
click at [993, 78] on span "Show Tools" at bounding box center [987, 76] width 37 height 9
click at [993, 78] on span "Hide Tools" at bounding box center [989, 76] width 34 height 9
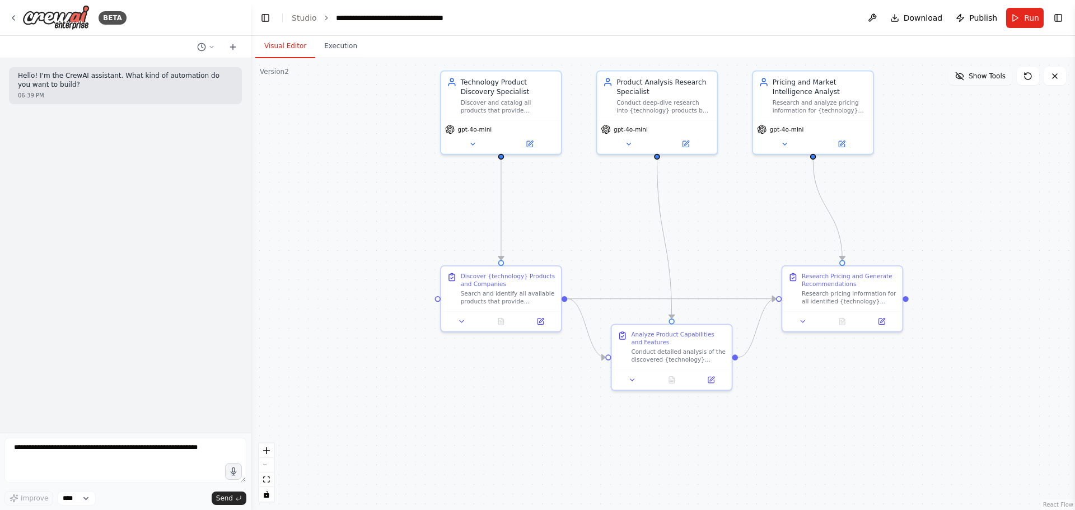
click at [982, 78] on span "Show Tools" at bounding box center [987, 76] width 37 height 9
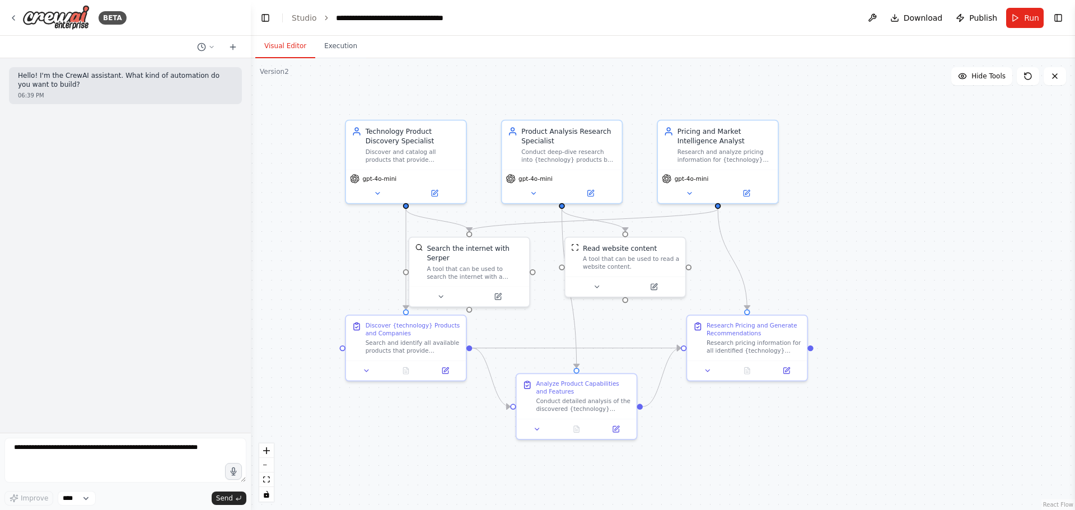
drag, startPoint x: 972, startPoint y: 164, endPoint x: 876, endPoint y: 212, distance: 107.4
click at [876, 212] on div ".deletable-edge-delete-btn { width: 20px; height: 20px; border: 0px solid #ffff…" at bounding box center [663, 284] width 824 height 452
click at [1056, 72] on icon at bounding box center [1055, 76] width 9 height 9
click at [1062, 16] on button "Toggle Right Sidebar" at bounding box center [1059, 18] width 16 height 16
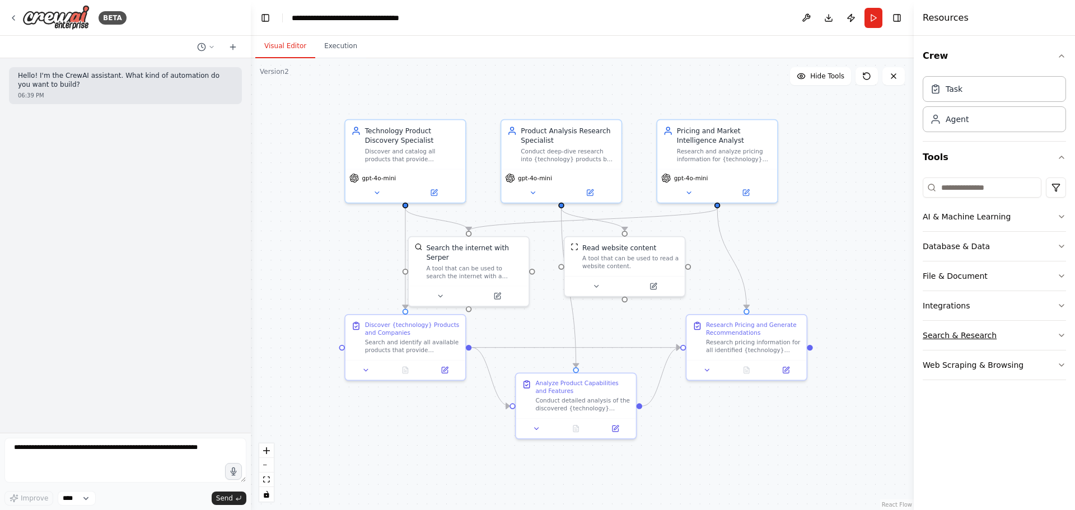
click at [1060, 332] on icon "button" at bounding box center [1061, 335] width 9 height 9
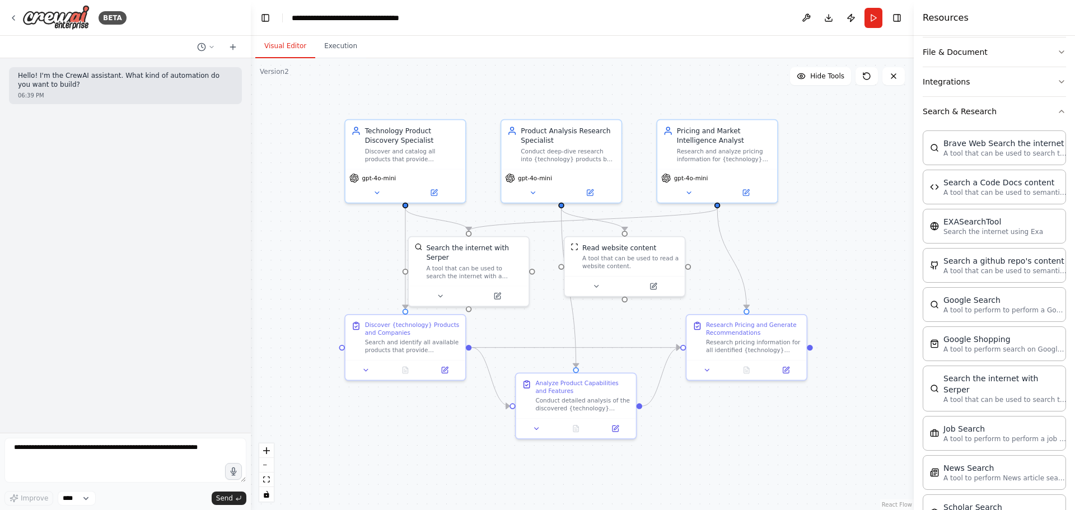
scroll to position [56, 0]
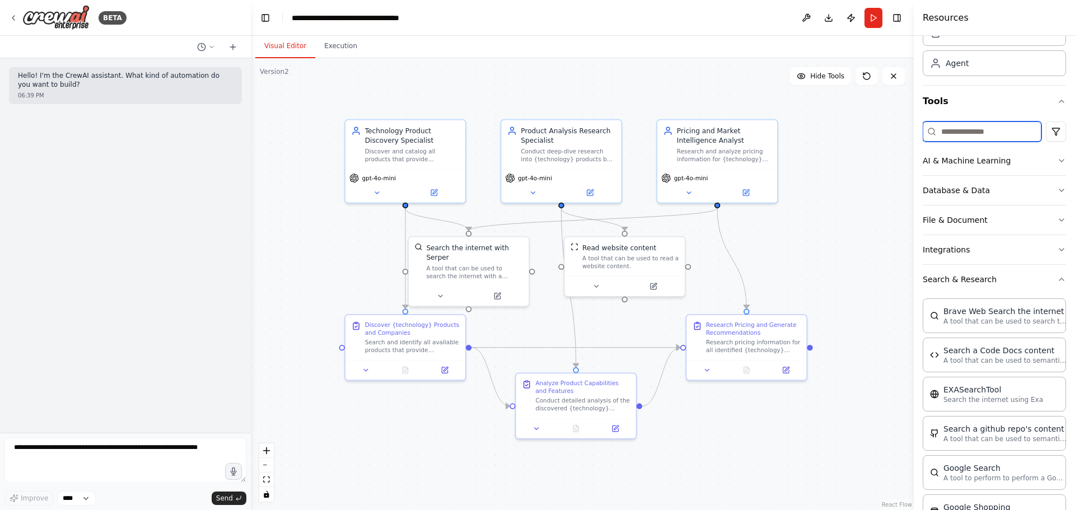
click at [981, 128] on input at bounding box center [982, 132] width 119 height 20
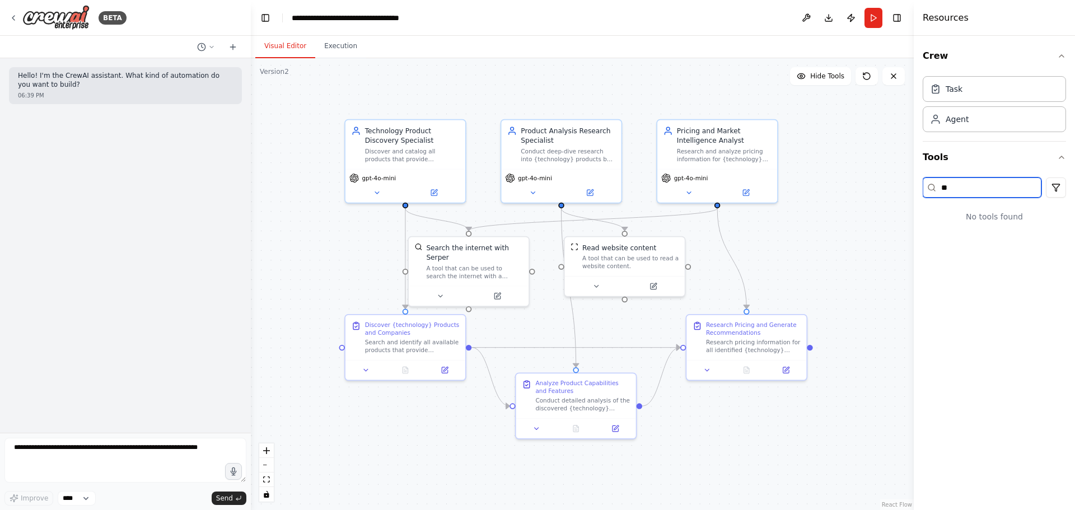
scroll to position [0, 0]
type input "*"
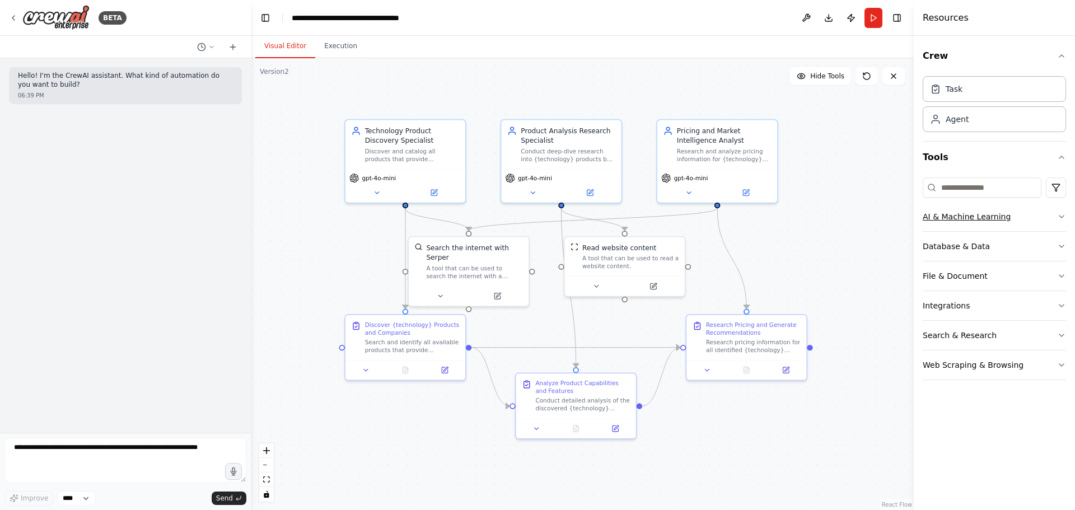
click at [1034, 214] on button "AI & Machine Learning" at bounding box center [994, 216] width 143 height 29
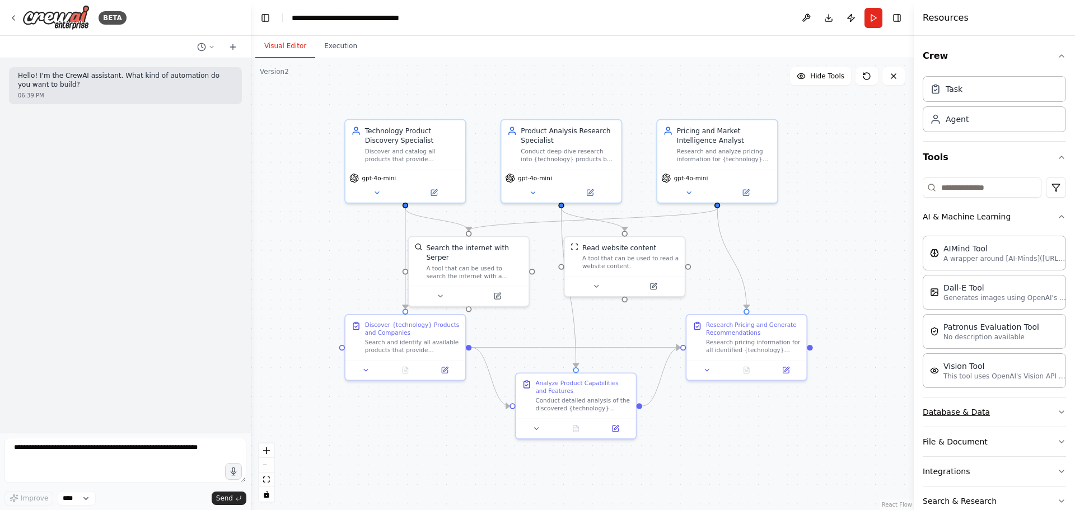
click at [1034, 411] on button "Database & Data" at bounding box center [994, 412] width 143 height 29
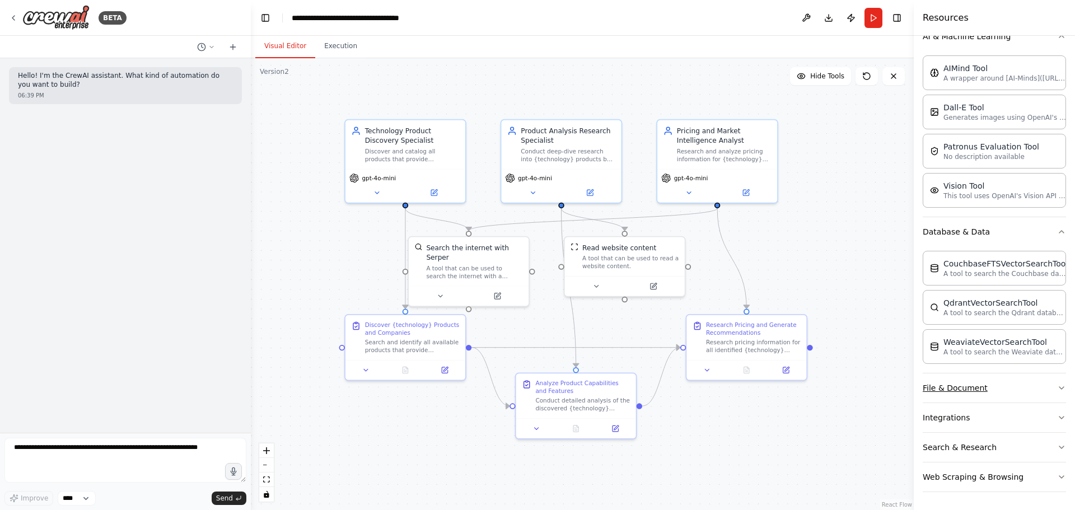
click at [1034, 385] on button "File & Document" at bounding box center [994, 388] width 143 height 29
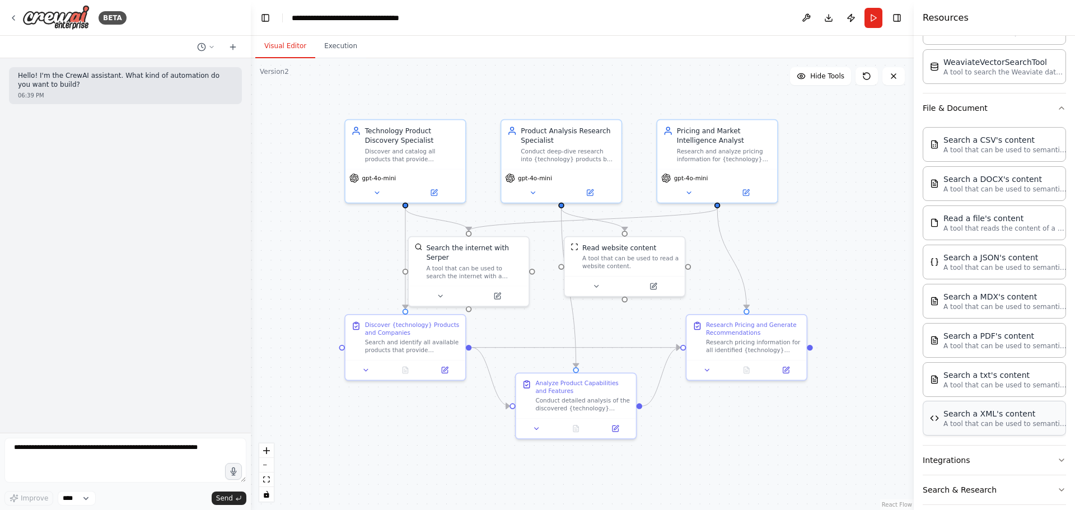
scroll to position [503, 0]
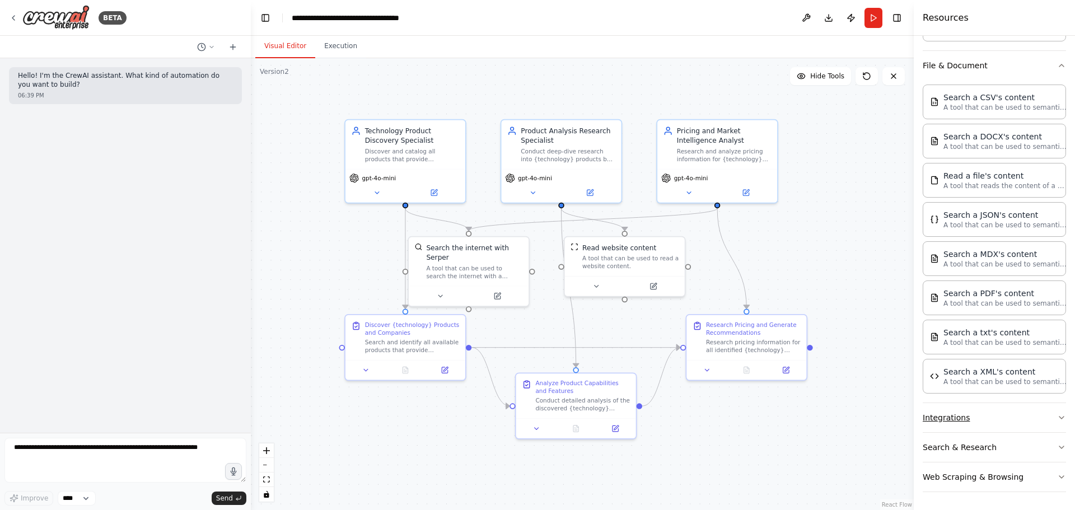
click at [1014, 417] on button "Integrations" at bounding box center [994, 417] width 143 height 29
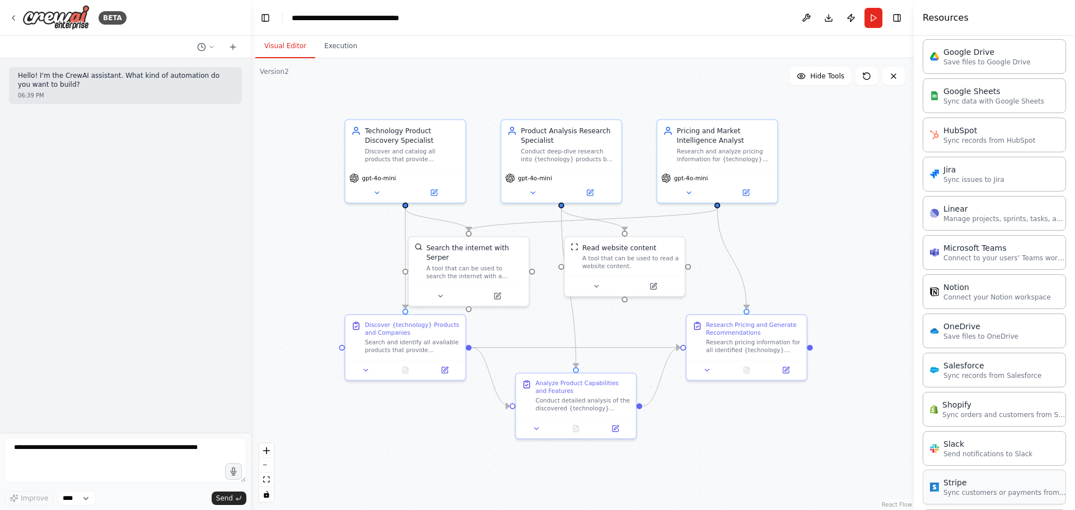
scroll to position [1296, 0]
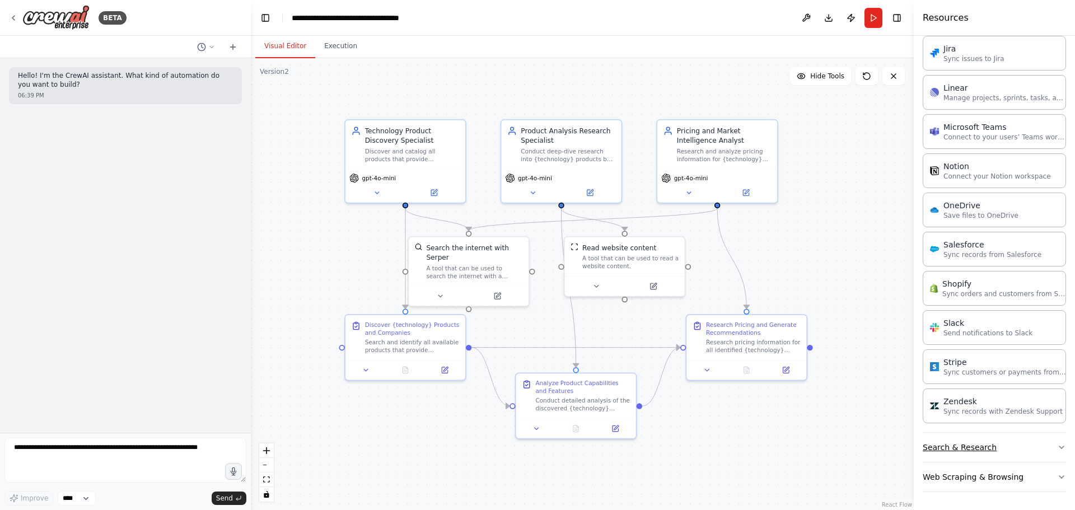
click at [1007, 460] on button "Search & Research" at bounding box center [994, 447] width 143 height 29
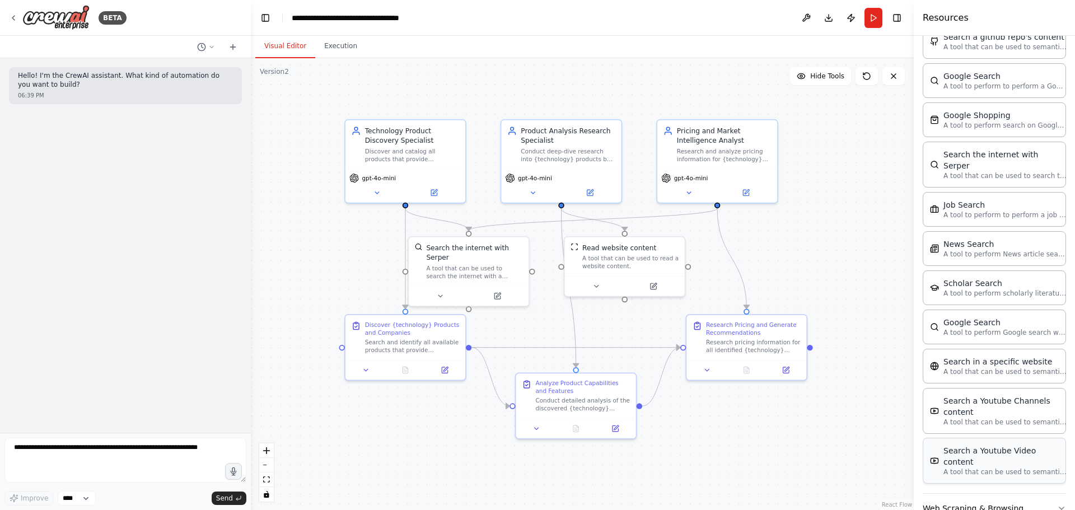
scroll to position [1865, 0]
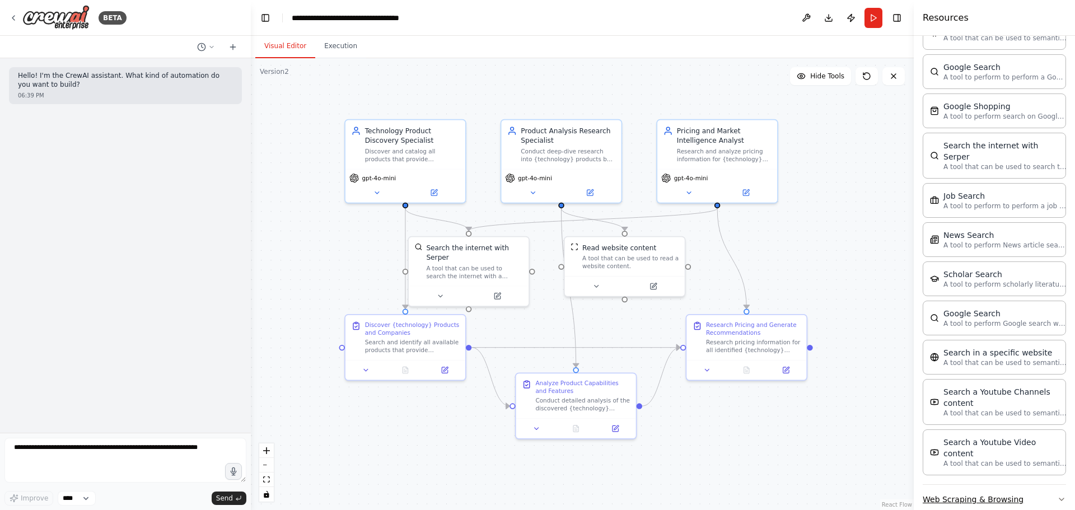
click at [1030, 485] on button "Web Scraping & Browsing" at bounding box center [994, 499] width 143 height 29
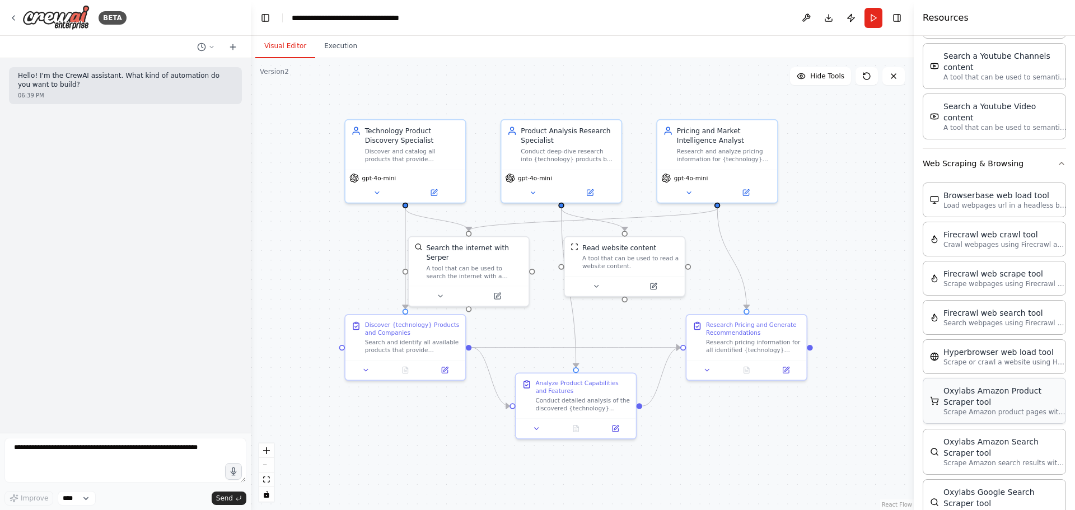
scroll to position [2369, 0]
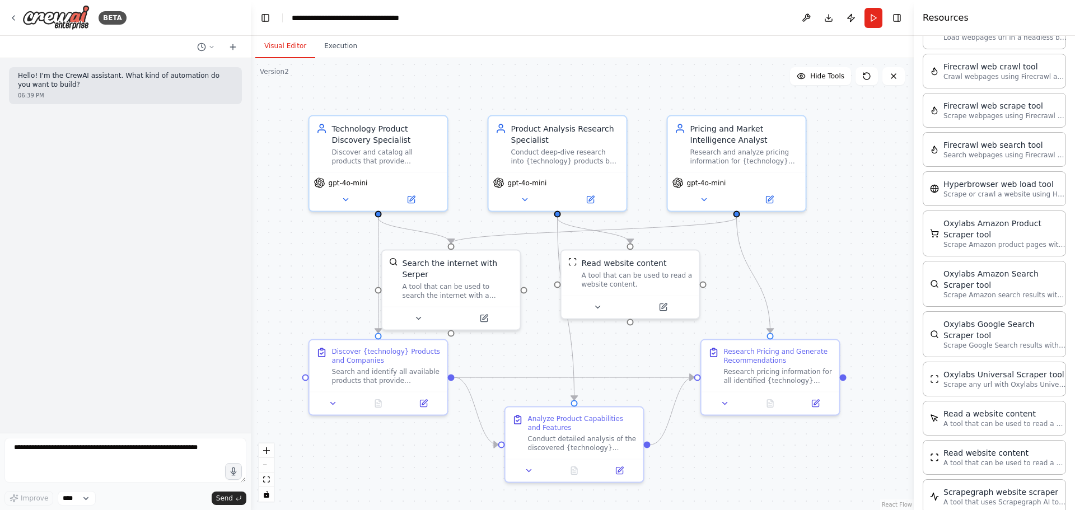
click at [899, 360] on div ".deletable-edge-delete-btn { width: 20px; height: 20px; border: 0px solid #ffff…" at bounding box center [582, 284] width 663 height 452
click at [880, 198] on div ".deletable-edge-delete-btn { width: 20px; height: 20px; border: 0px solid #ffff…" at bounding box center [582, 284] width 663 height 452
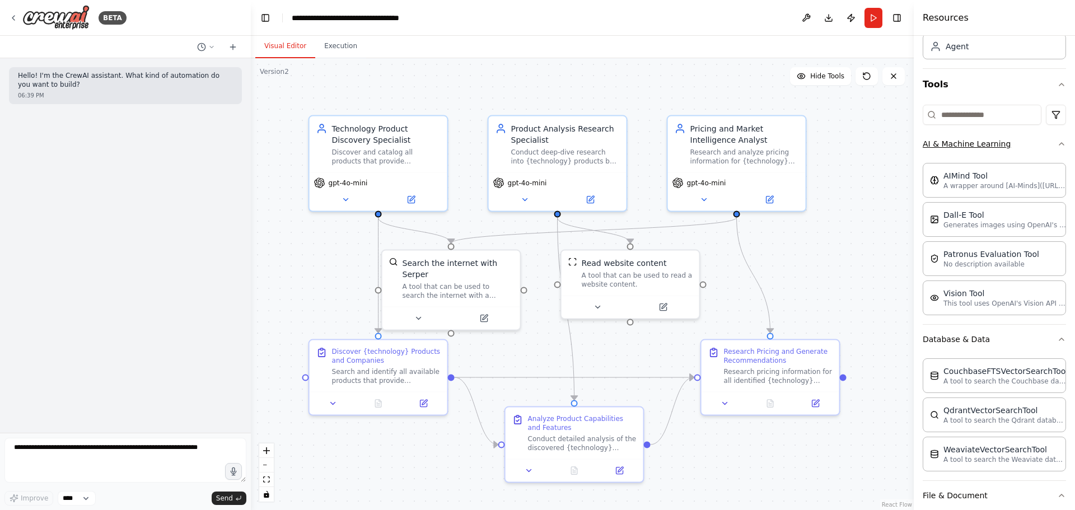
scroll to position [0, 0]
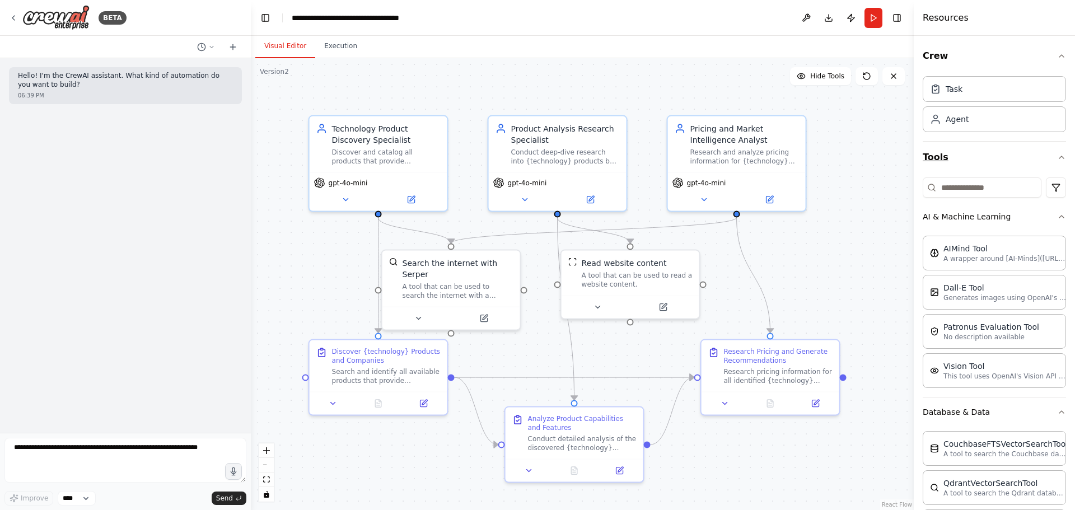
click at [1057, 156] on icon "button" at bounding box center [1061, 157] width 9 height 9
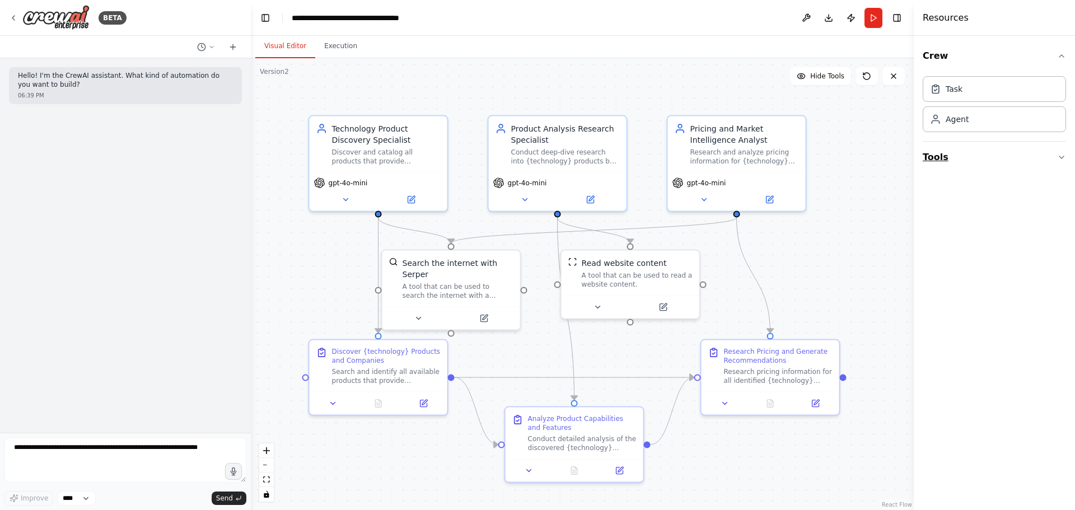
click at [1061, 158] on icon "button" at bounding box center [1061, 157] width 4 height 2
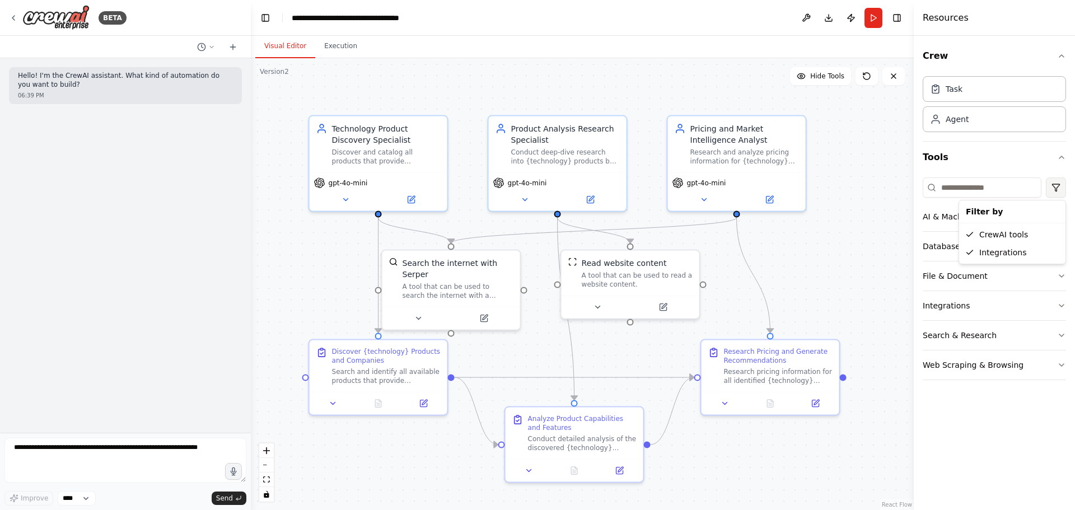
click at [1062, 184] on html "**********" at bounding box center [537, 255] width 1075 height 510
click at [999, 256] on div "Integrations" at bounding box center [1012, 253] width 102 height 18
click at [1059, 188] on html "**********" at bounding box center [537, 255] width 1075 height 510
click at [1034, 250] on div "Integrations" at bounding box center [1012, 253] width 102 height 18
click at [1058, 189] on html "**********" at bounding box center [537, 255] width 1075 height 510
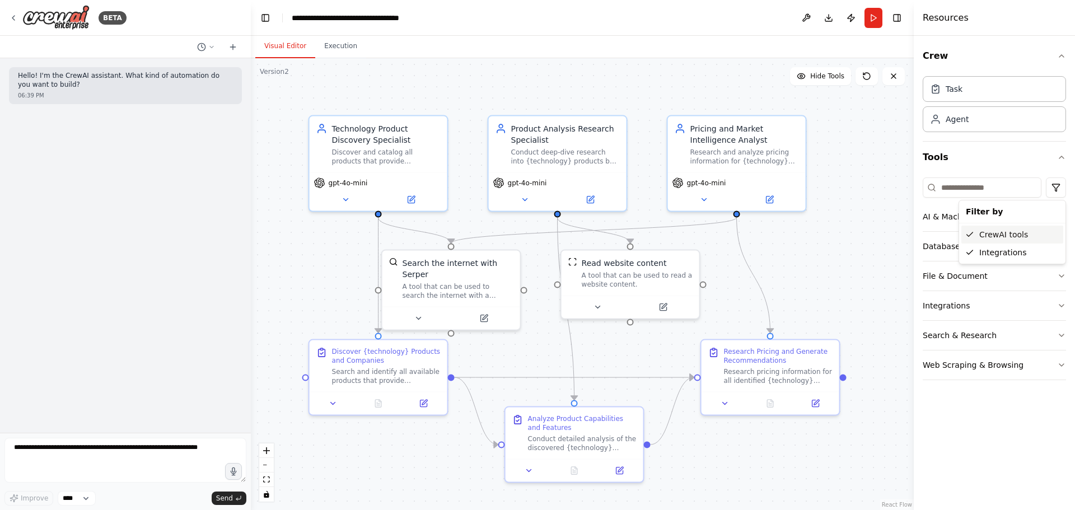
click at [1045, 233] on div "CrewAI tools" at bounding box center [1012, 235] width 102 height 18
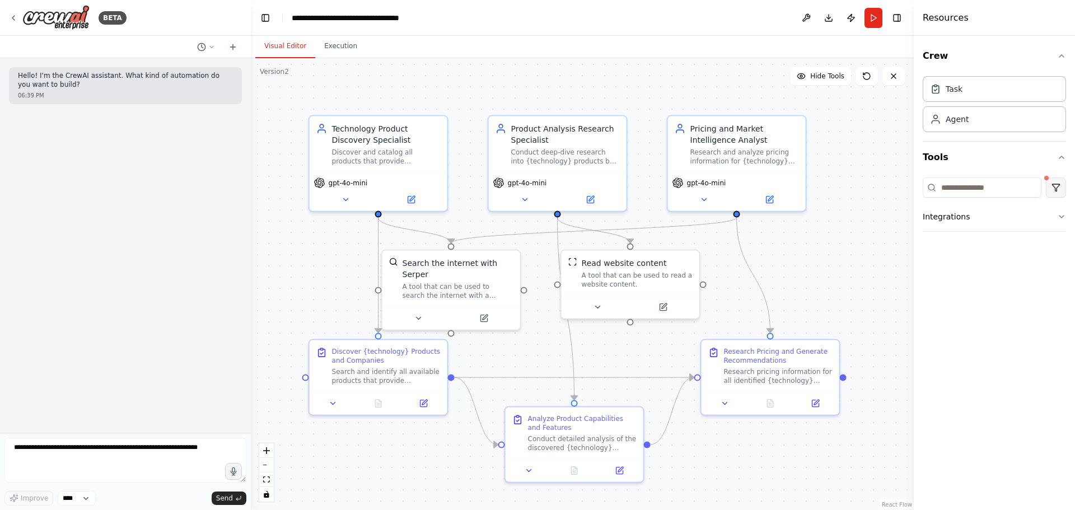
click at [1054, 188] on html "**********" at bounding box center [537, 255] width 1075 height 510
click at [990, 288] on html "**********" at bounding box center [537, 255] width 1075 height 510
click at [1013, 221] on button "Integrations" at bounding box center [994, 216] width 143 height 29
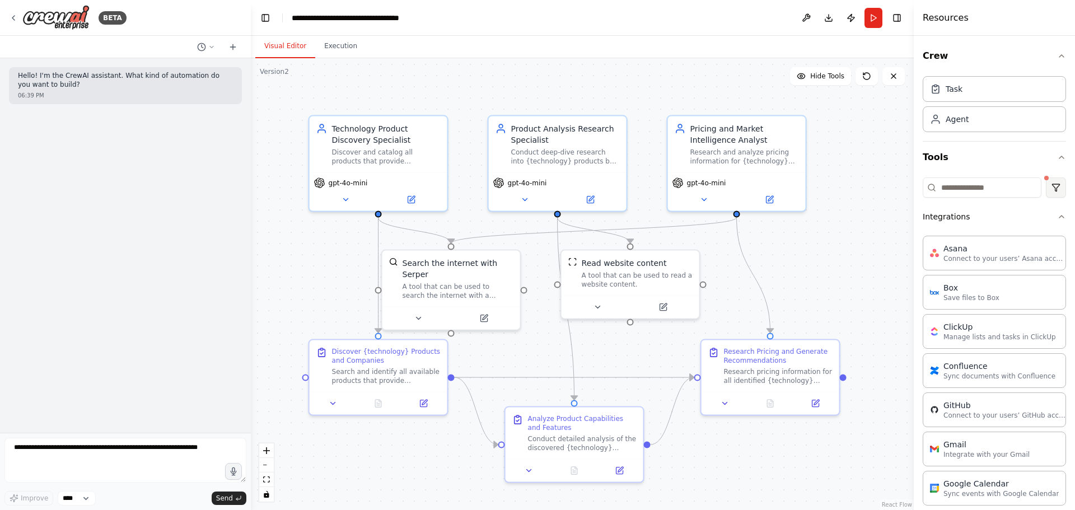
click at [1045, 190] on html "**********" at bounding box center [537, 255] width 1075 height 510
click at [999, 235] on div "CrewAI tools" at bounding box center [1004, 235] width 102 height 18
